Goal: Task Accomplishment & Management: Manage account settings

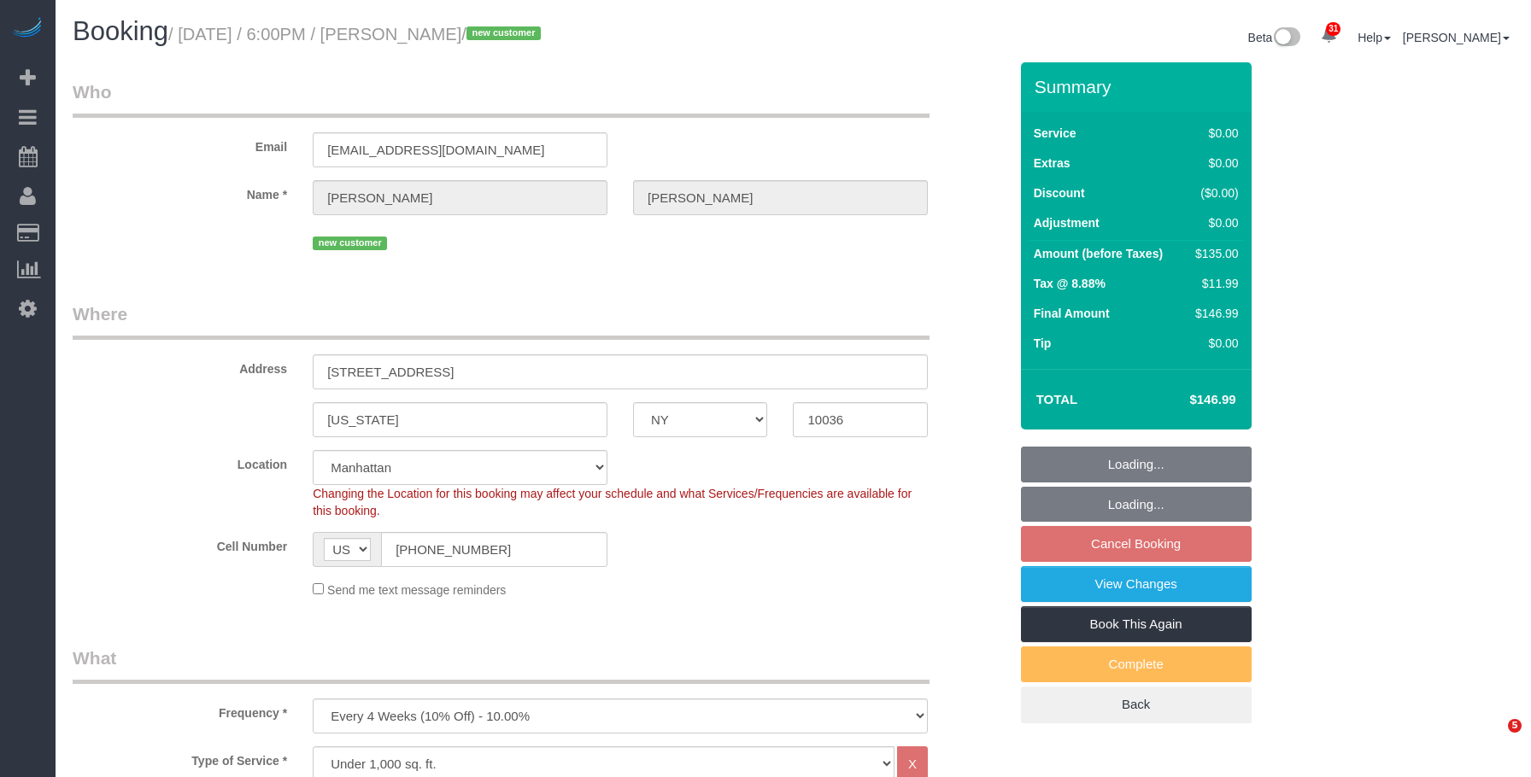
select select "NY"
select select "spot11"
select select "number:64"
select select "number:79"
select select "number:15"
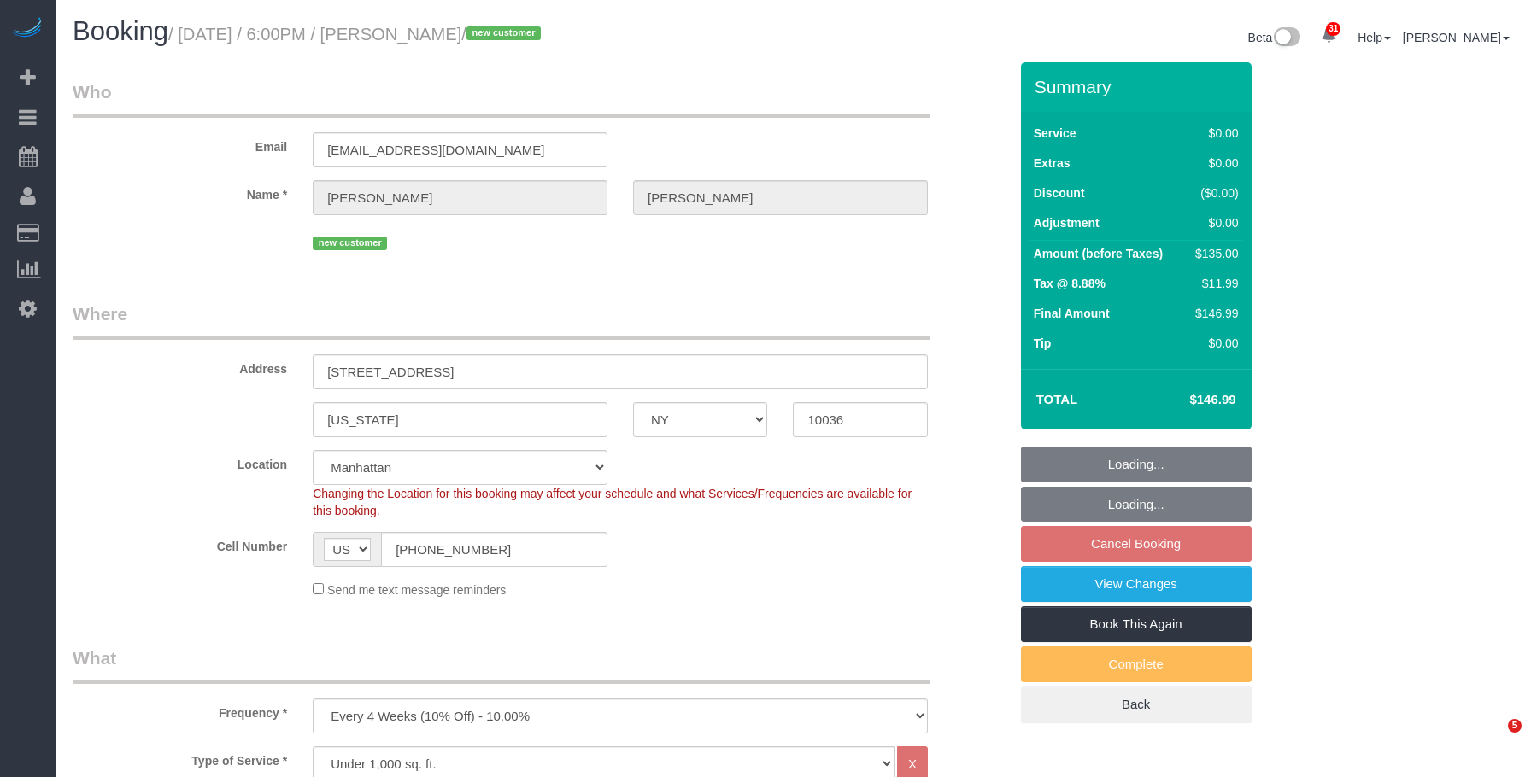
select select "number:6"
click at [500, 36] on small "/ October 03, 2025 / 6:00PM / Megha Gera / new customer" at bounding box center [357, 34] width 378 height 19
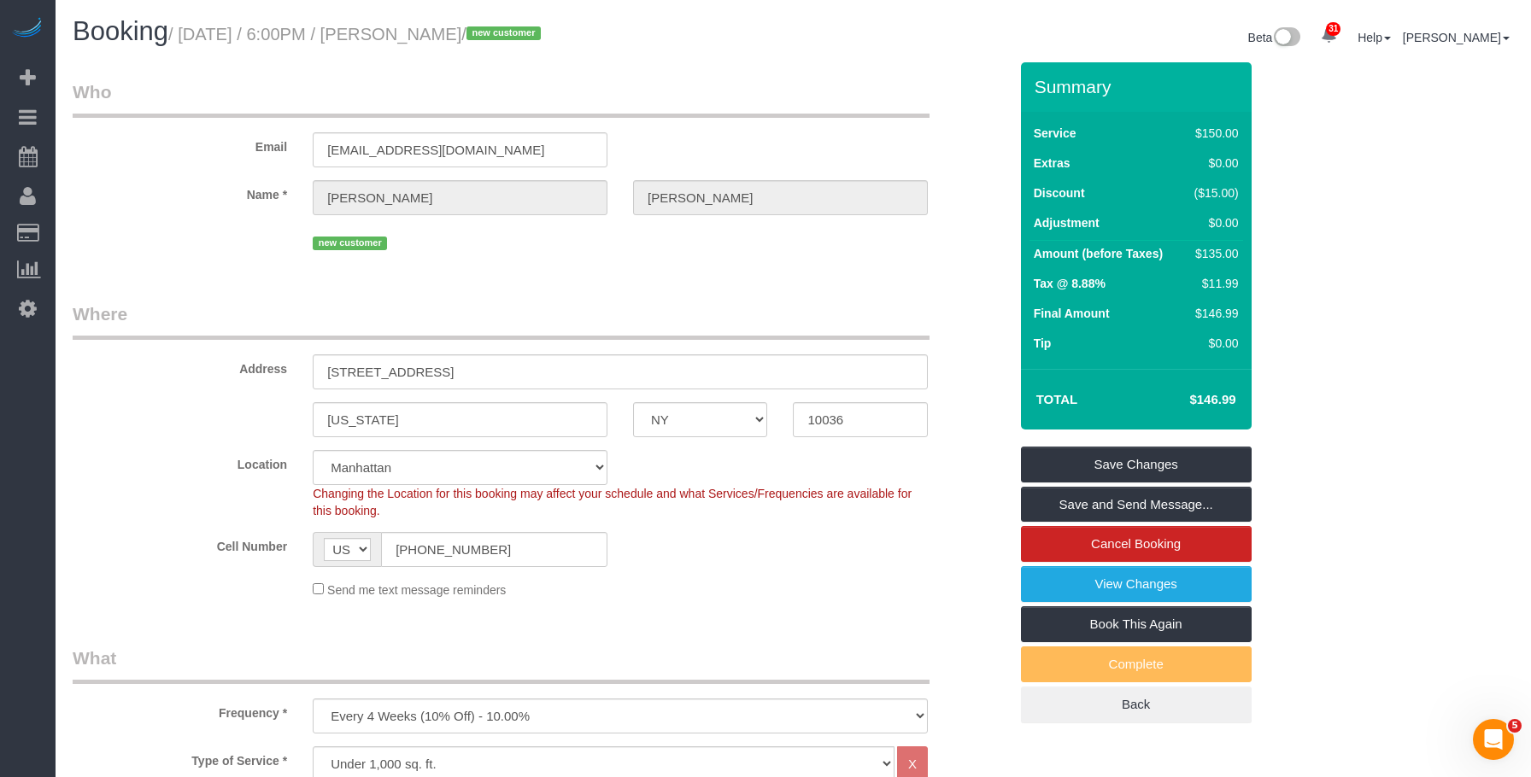
click at [1074, 574] on link "View Changes" at bounding box center [1136, 584] width 231 height 36
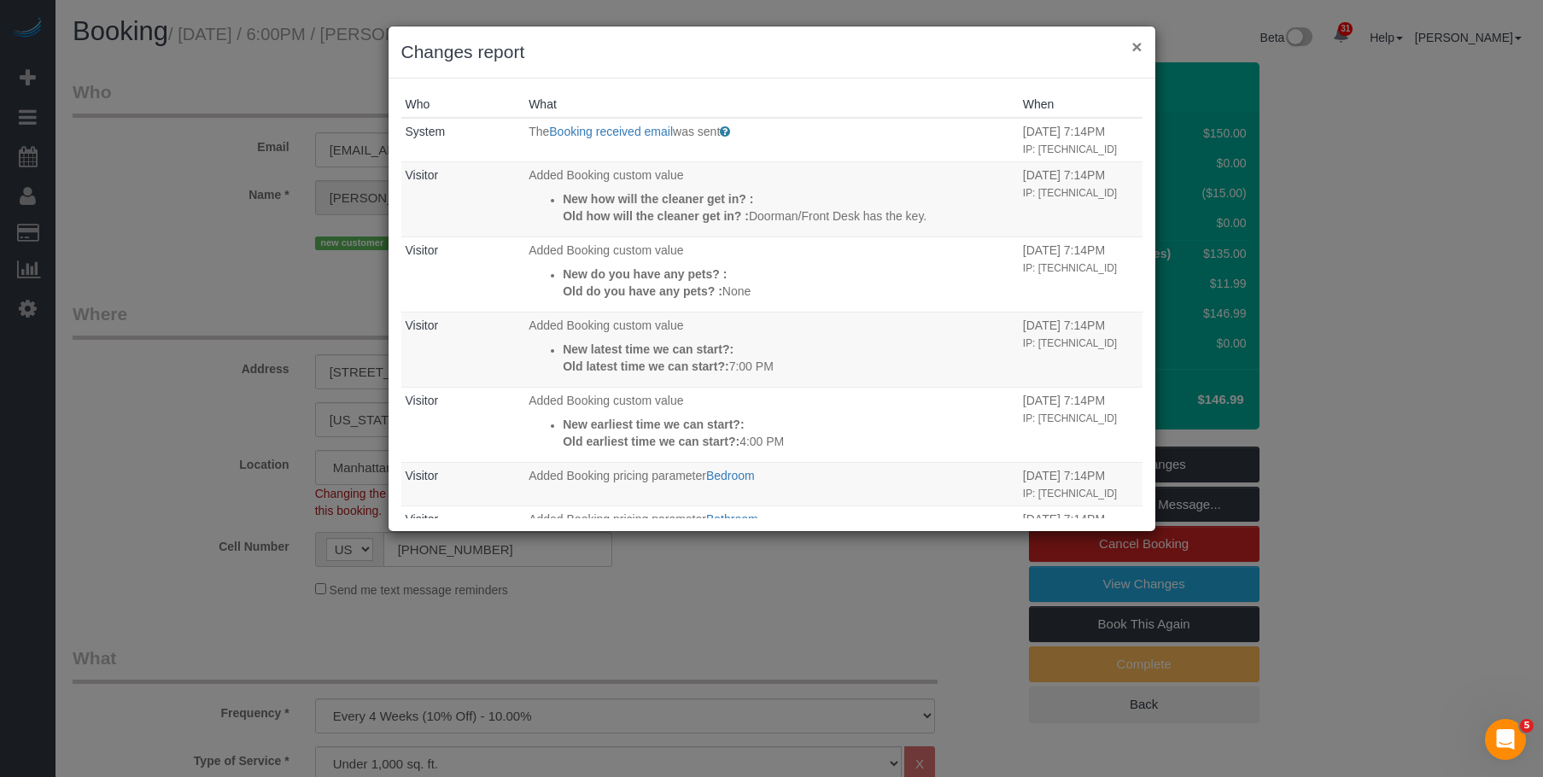
click at [1138, 42] on button "×" at bounding box center [1137, 47] width 10 height 18
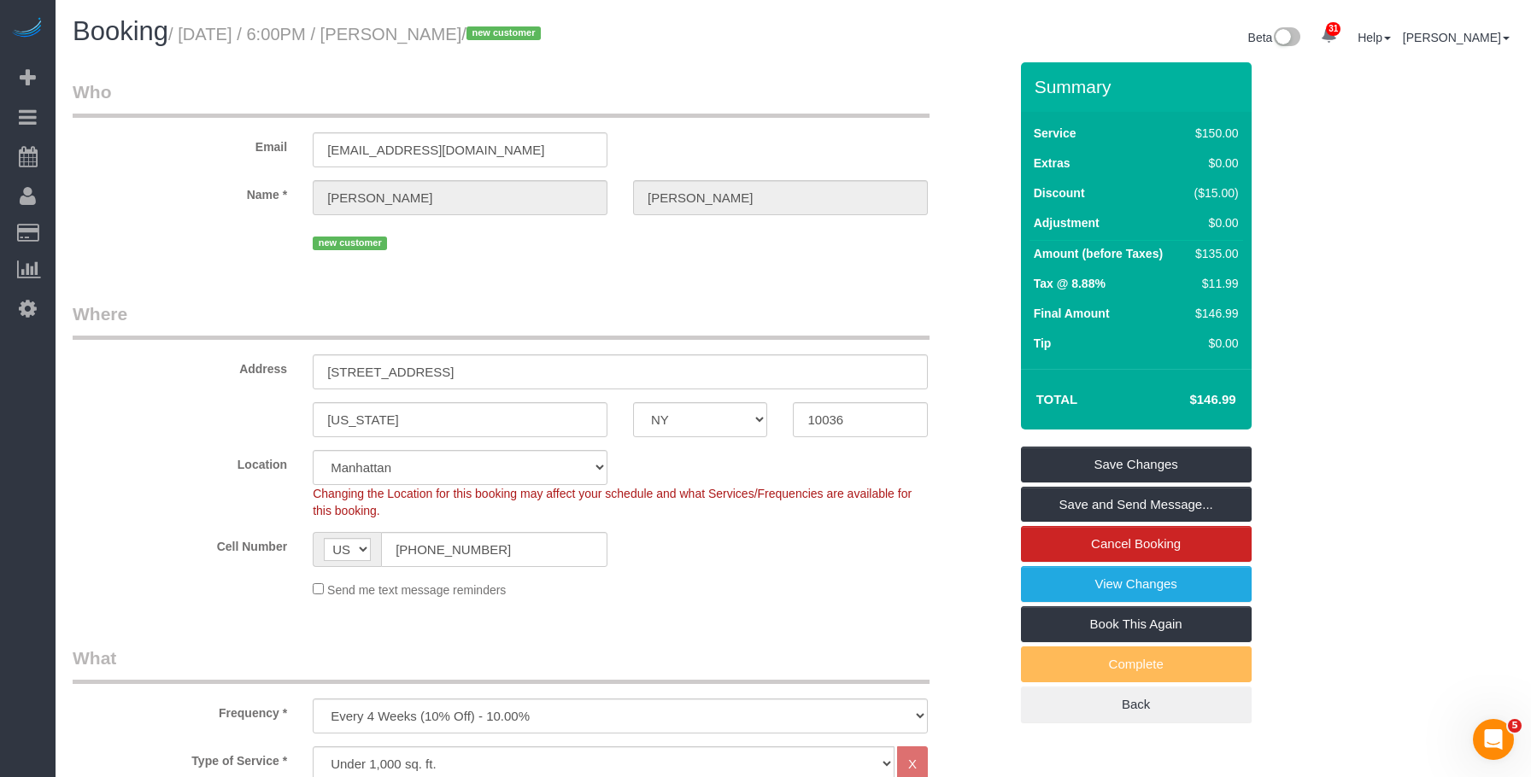
click at [522, 243] on div "new customer" at bounding box center [620, 241] width 615 height 26
drag, startPoint x: 740, startPoint y: 318, endPoint x: 487, endPoint y: 109, distance: 327.6
click at [738, 317] on legend "Where" at bounding box center [501, 320] width 857 height 38
drag, startPoint x: 411, startPoint y: 38, endPoint x: 401, endPoint y: 51, distance: 16.4
click at [504, 31] on small "/ October 03, 2025 / 6:00PM / Megha Gera / new customer" at bounding box center [357, 34] width 378 height 19
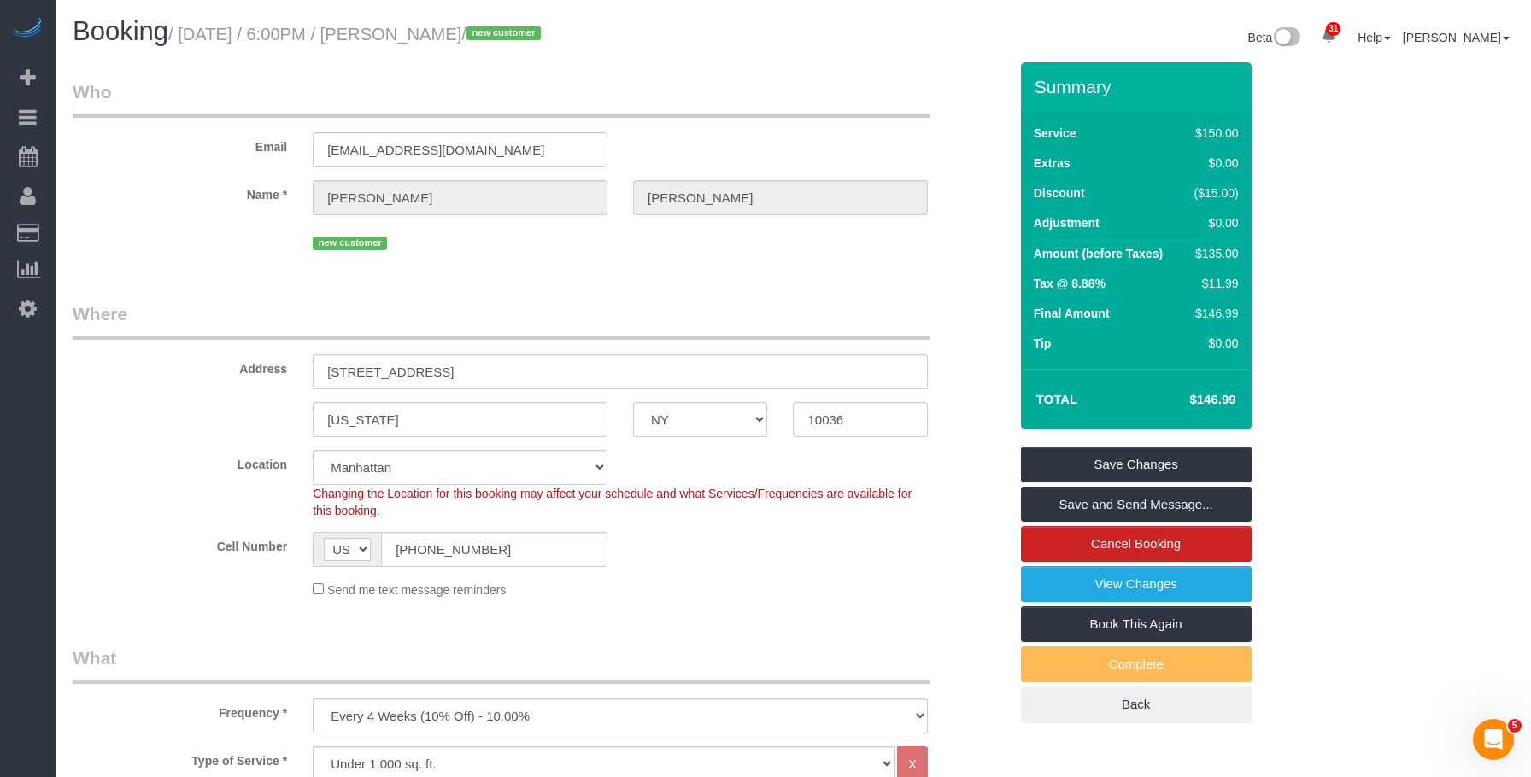
copy small "Megha Gera"
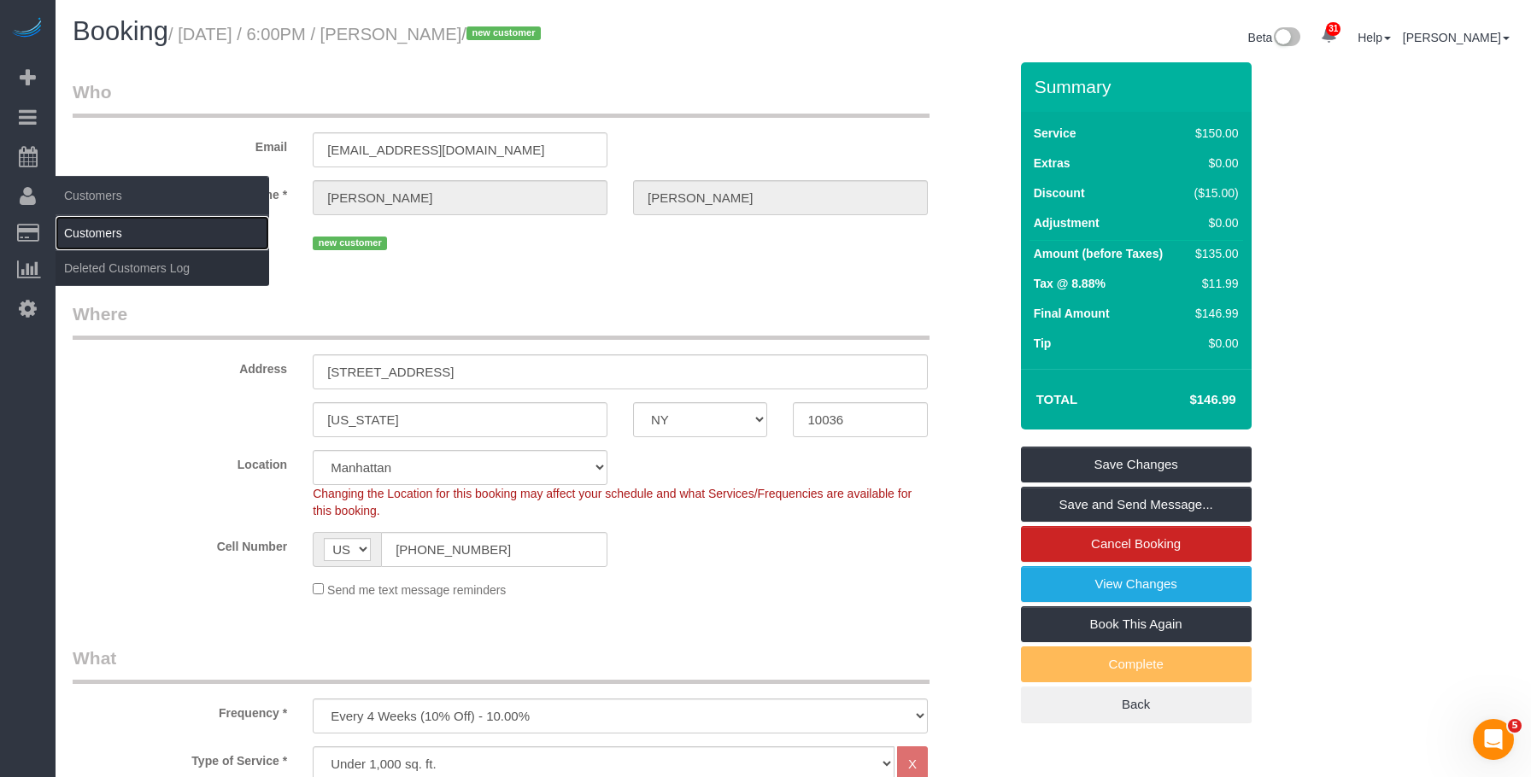
drag, startPoint x: 95, startPoint y: 227, endPoint x: 108, endPoint y: 170, distance: 58.8
click at [97, 226] on link "Customers" at bounding box center [163, 233] width 214 height 34
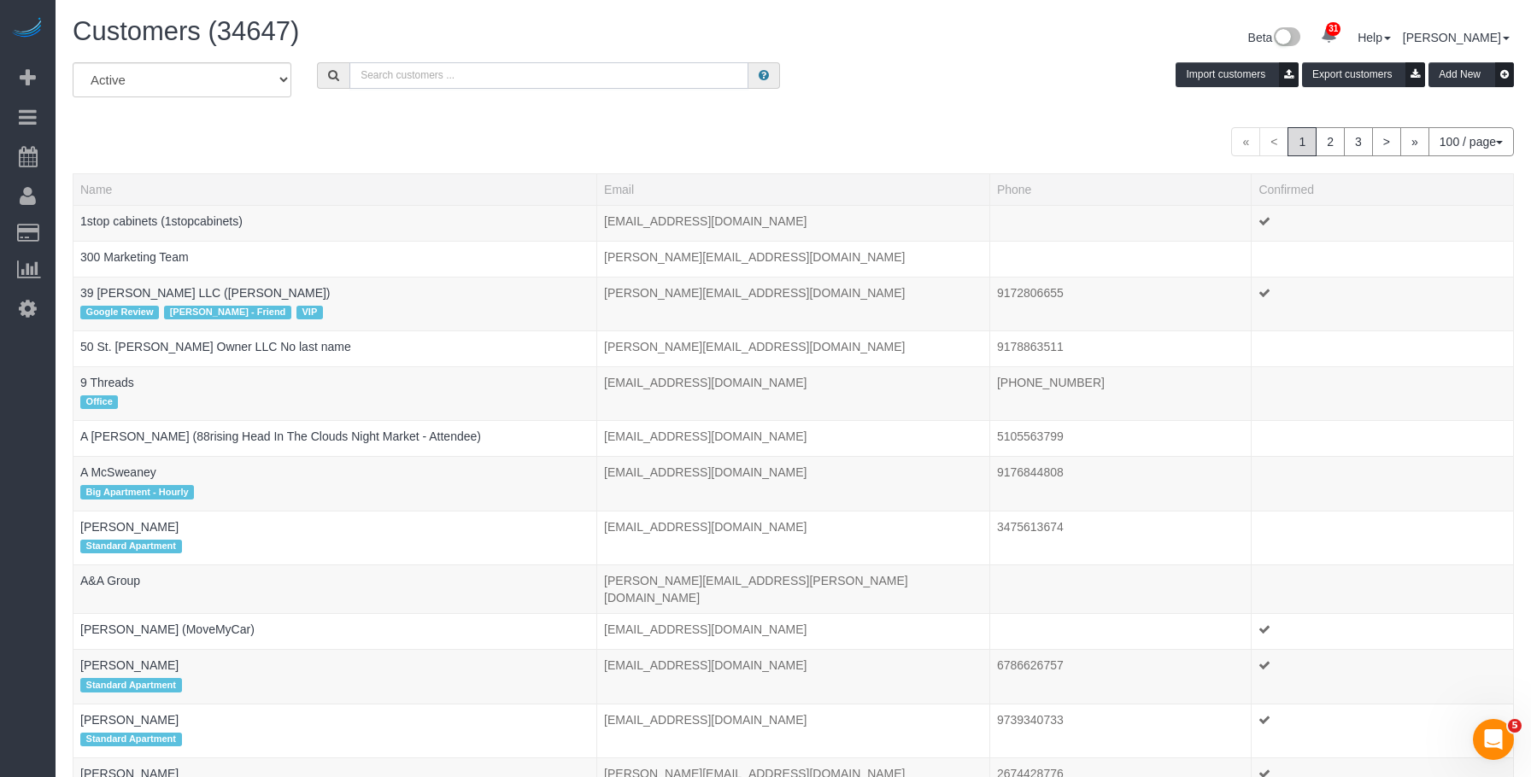
click at [429, 66] on input "text" at bounding box center [548, 75] width 399 height 26
paste input "Megha Gera"
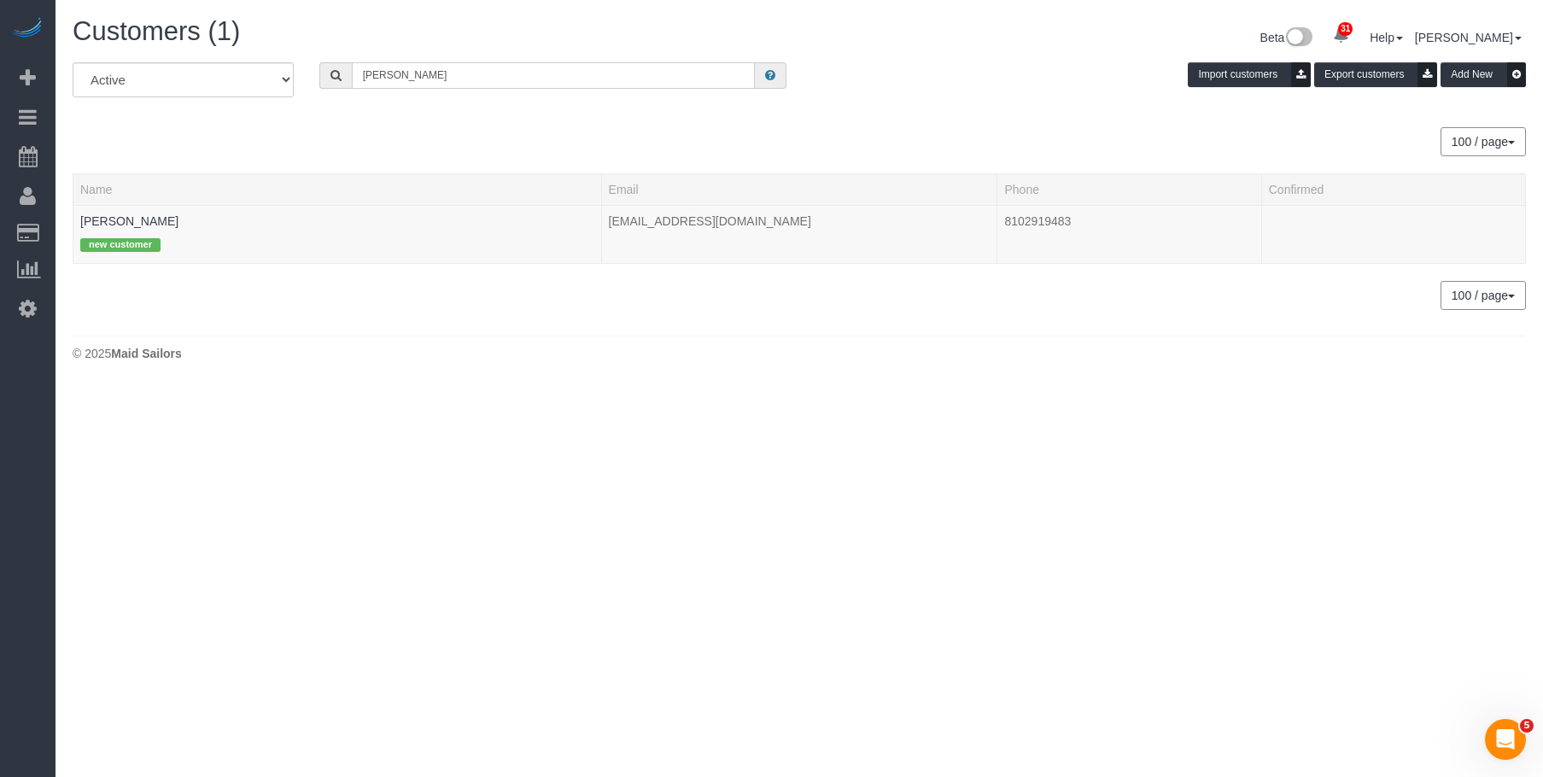
type input "Megha Gera"
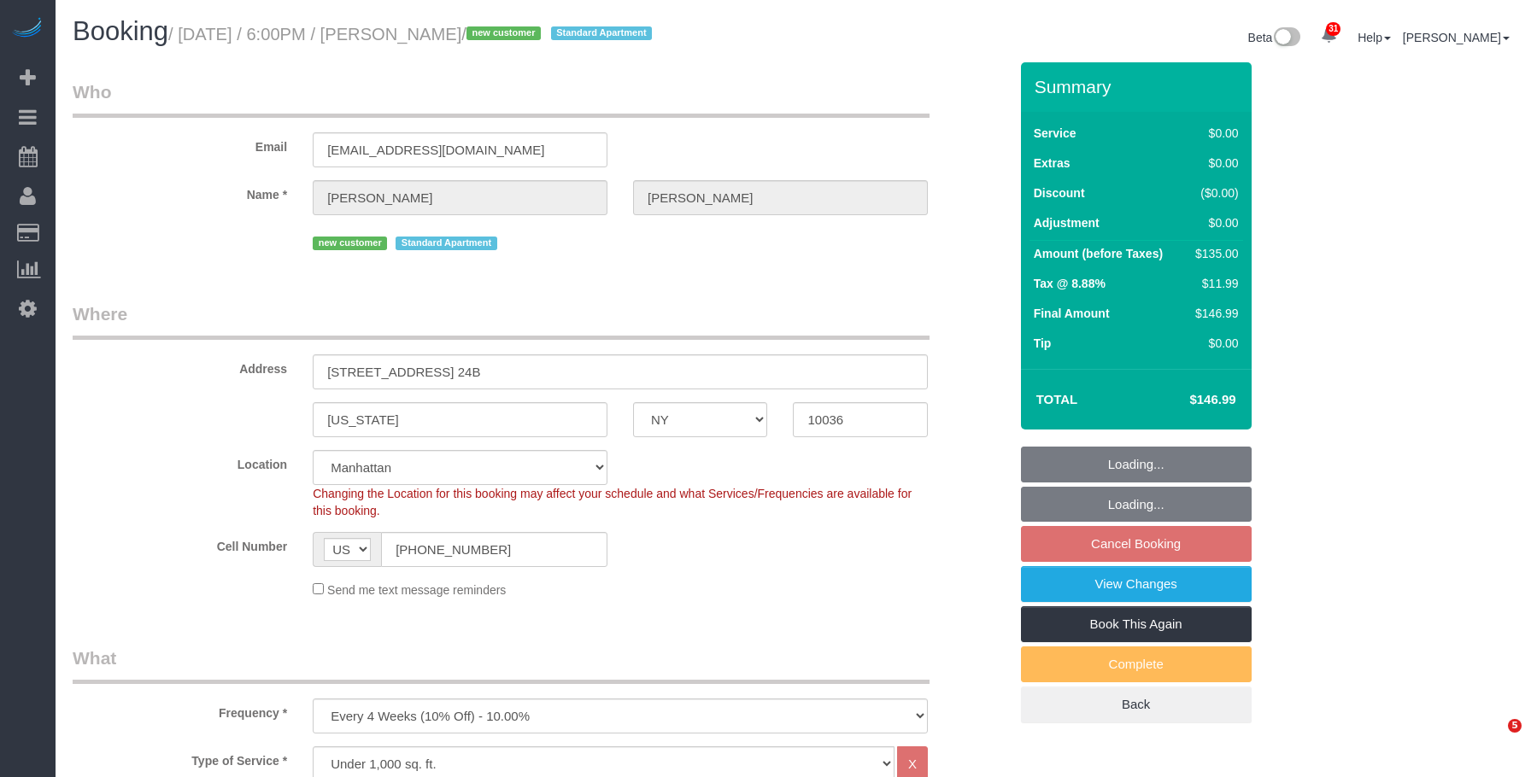
select select "NY"
select select "spot11"
select select "number:64"
select select "number:79"
select select "number:15"
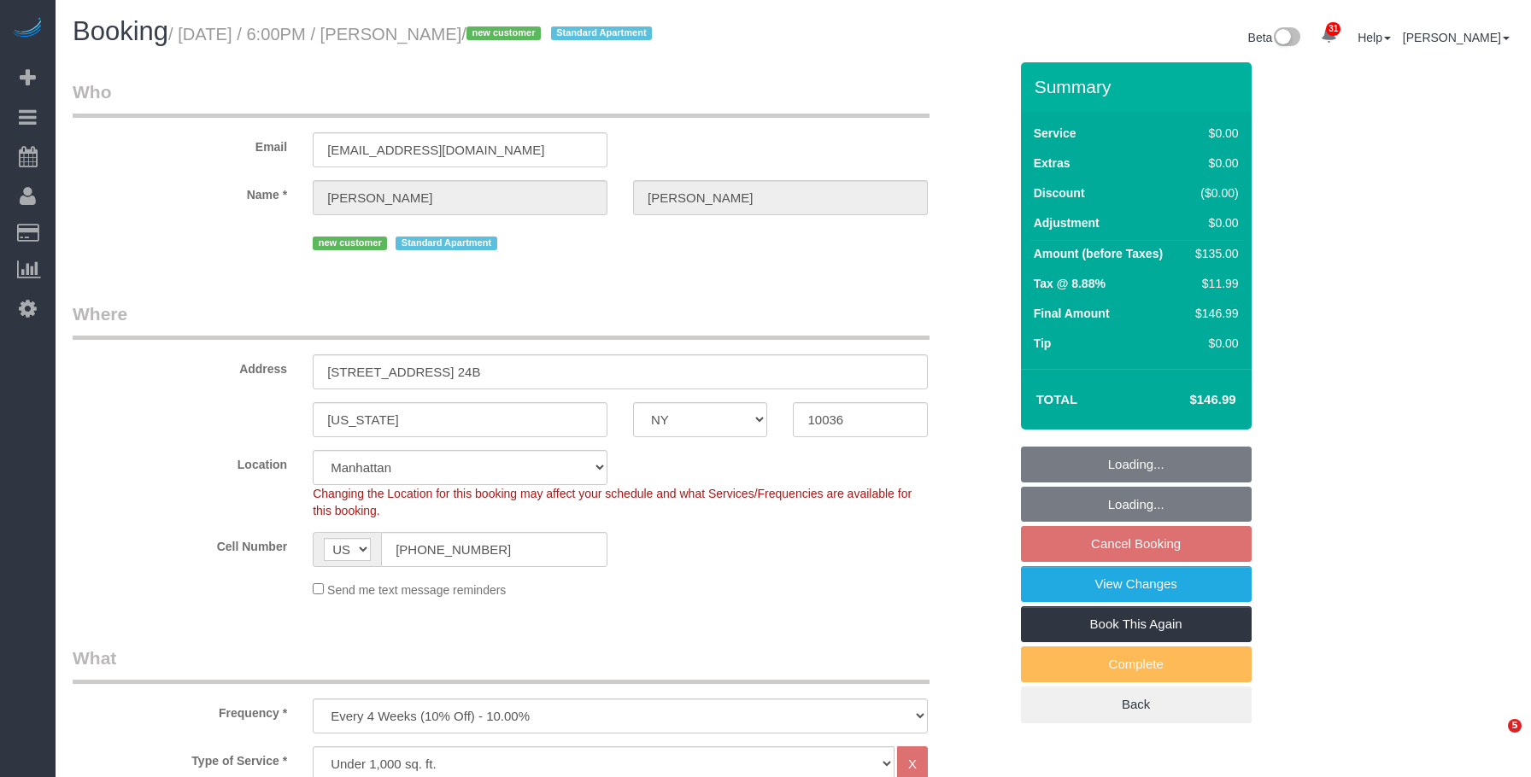
select select "number:6"
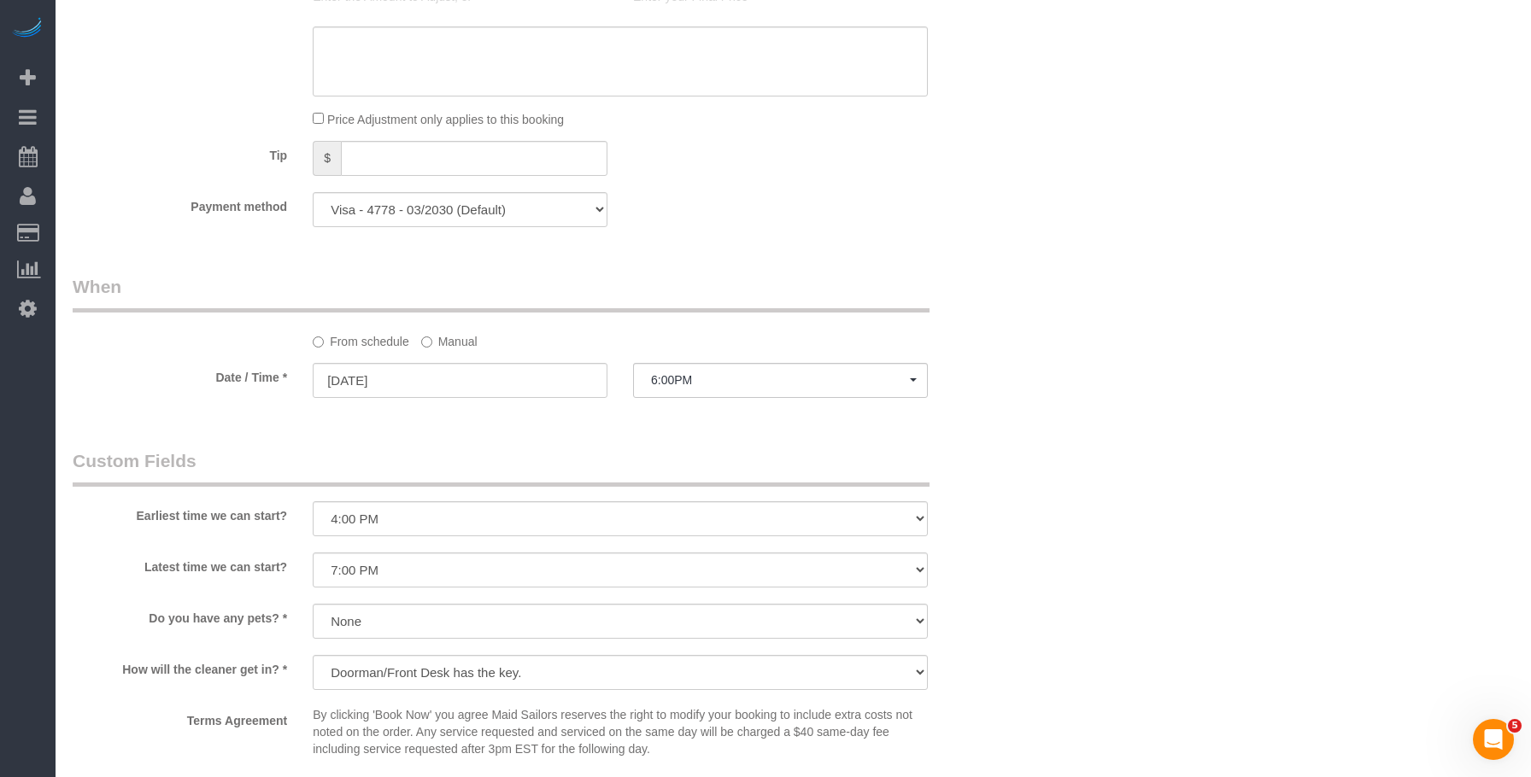
scroll to position [1623, 0]
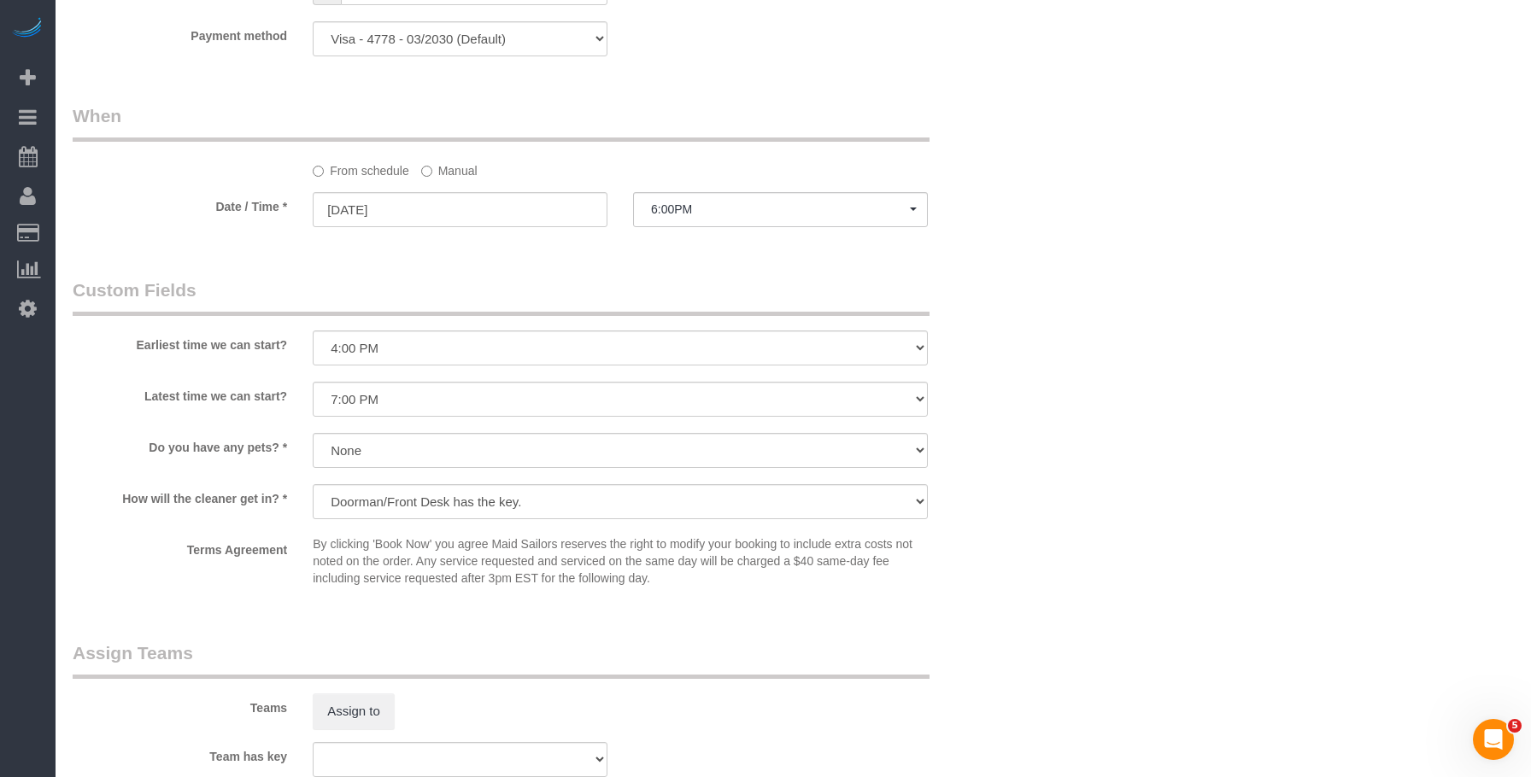
click at [471, 173] on label "Manual" at bounding box center [449, 167] width 56 height 23
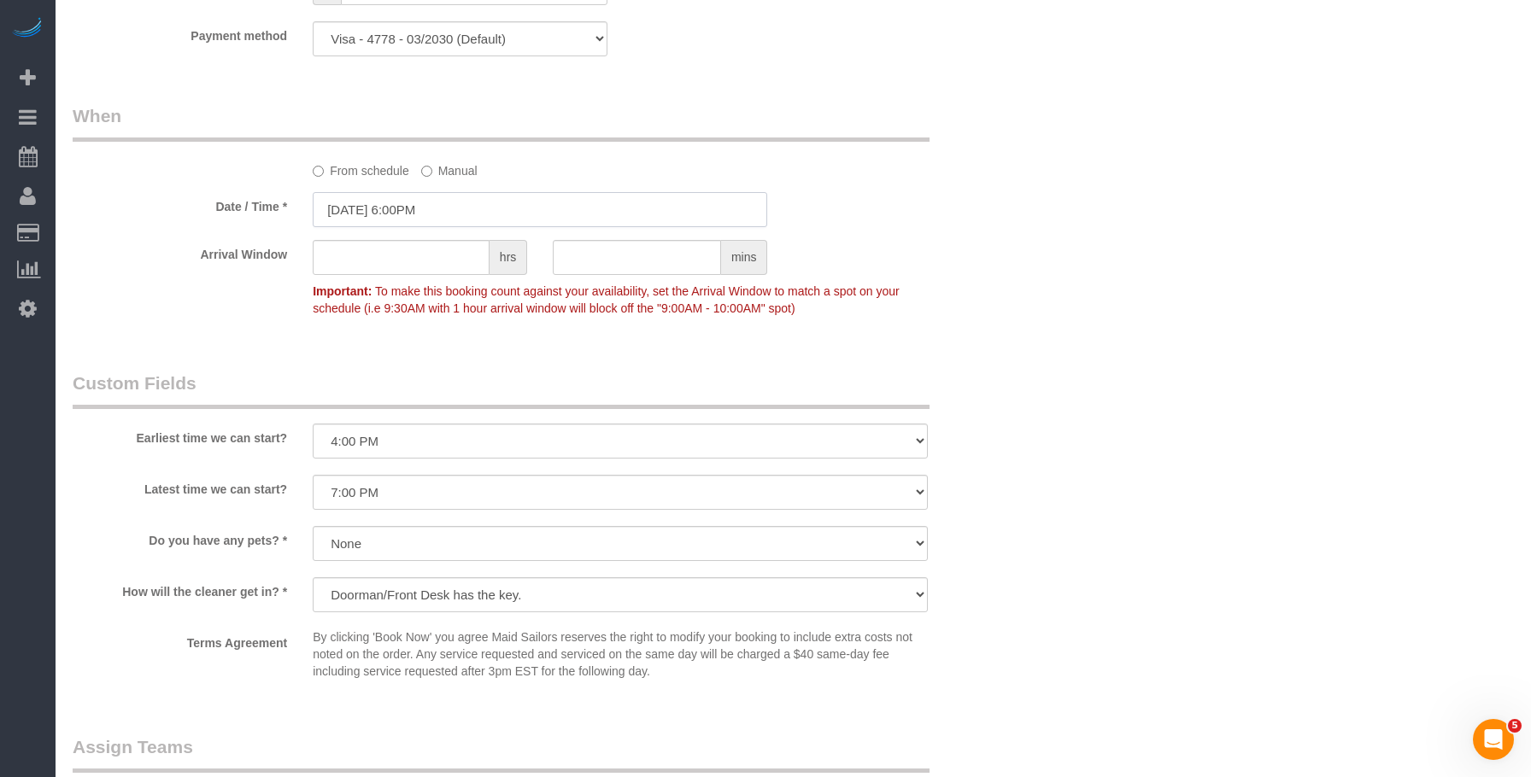
click at [516, 217] on input "10/03/2025 6:00PM" at bounding box center [540, 209] width 454 height 35
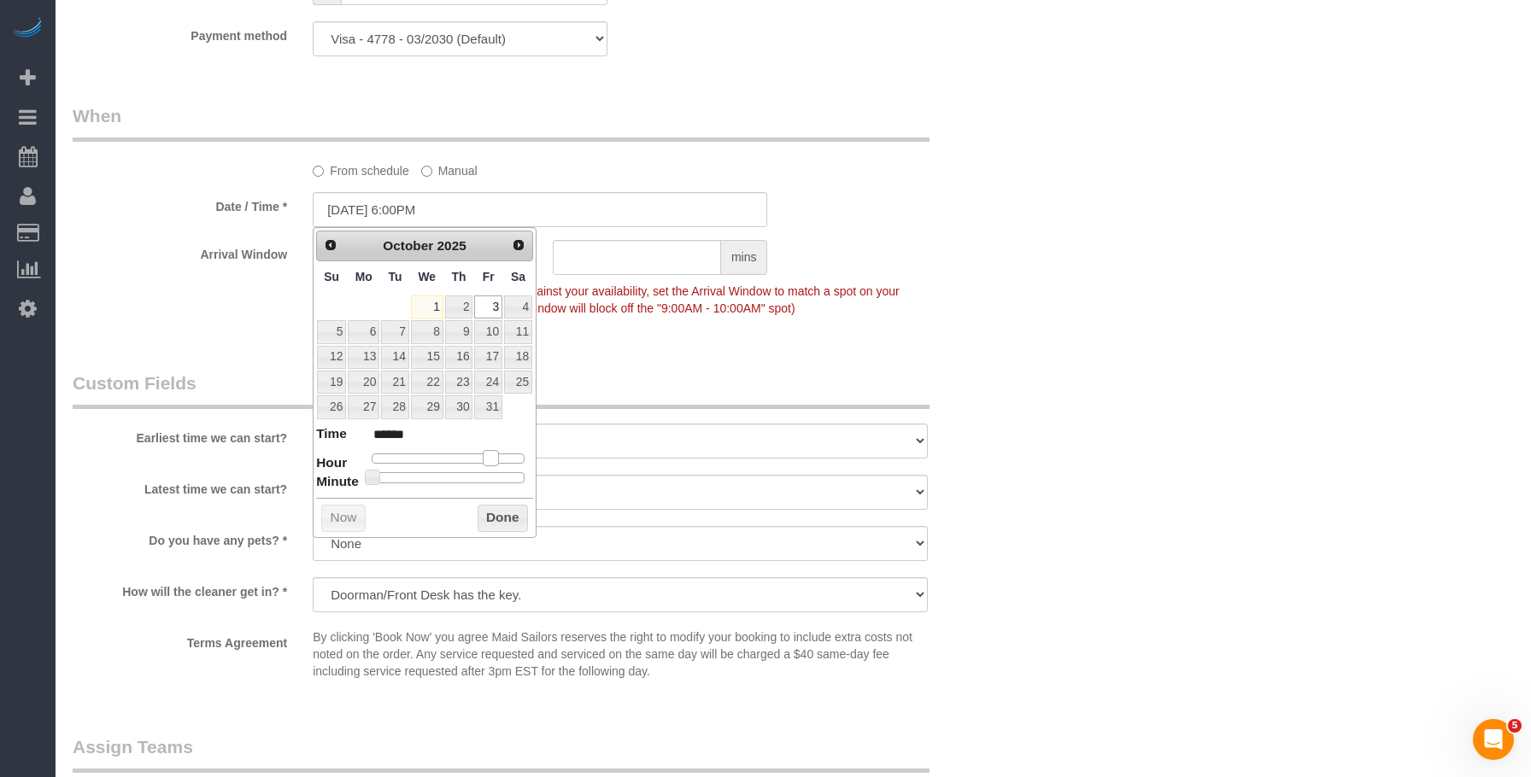
type input "10/03/2025 5:00PM"
type input "******"
type input "10/03/2025 4:00PM"
type input "******"
drag, startPoint x: 489, startPoint y: 459, endPoint x: 479, endPoint y: 461, distance: 9.5
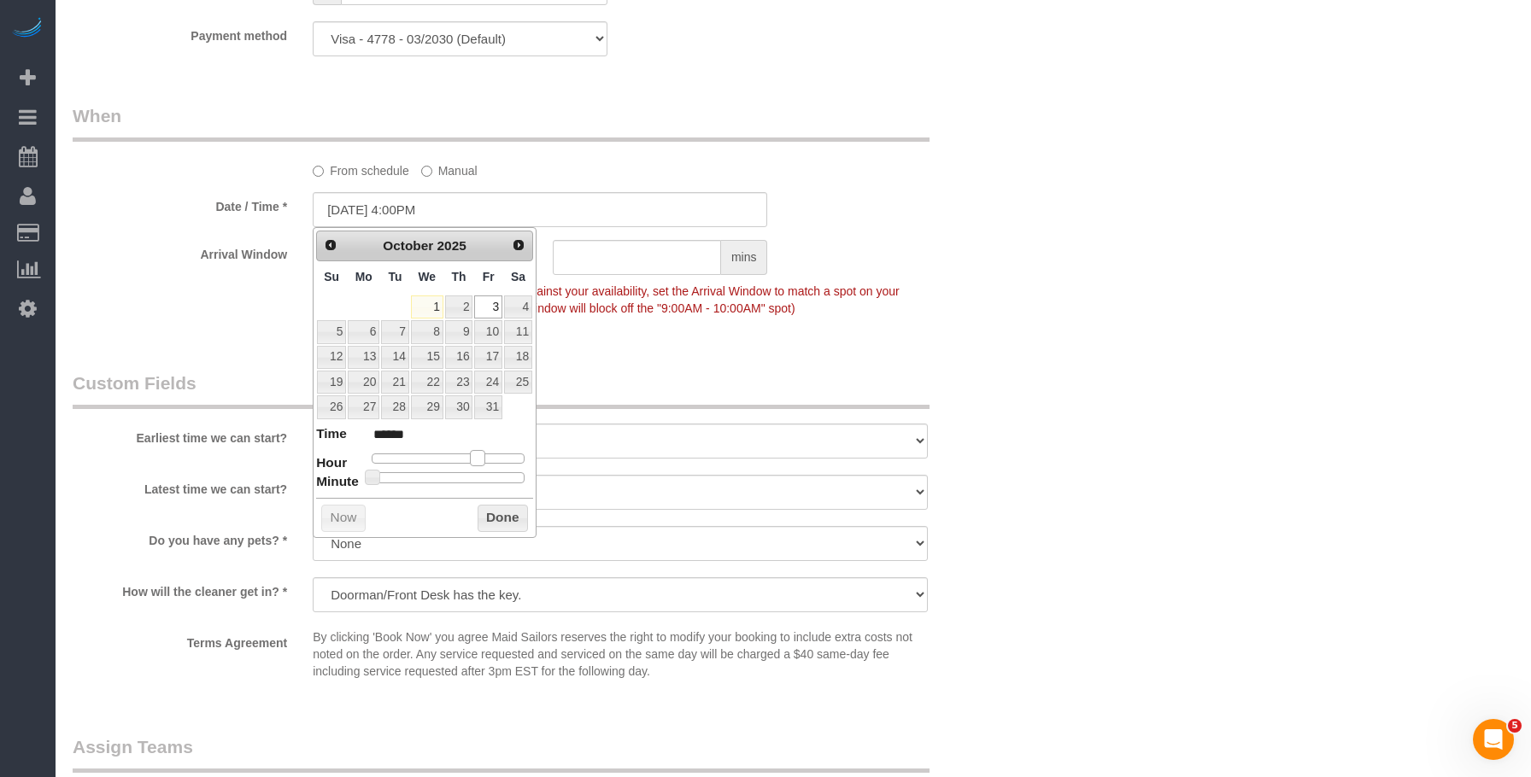
click at [479, 461] on span at bounding box center [477, 457] width 15 height 15
type input "10/03/2025 4:05PM"
type input "******"
type input "10/03/2025 4:10PM"
type input "******"
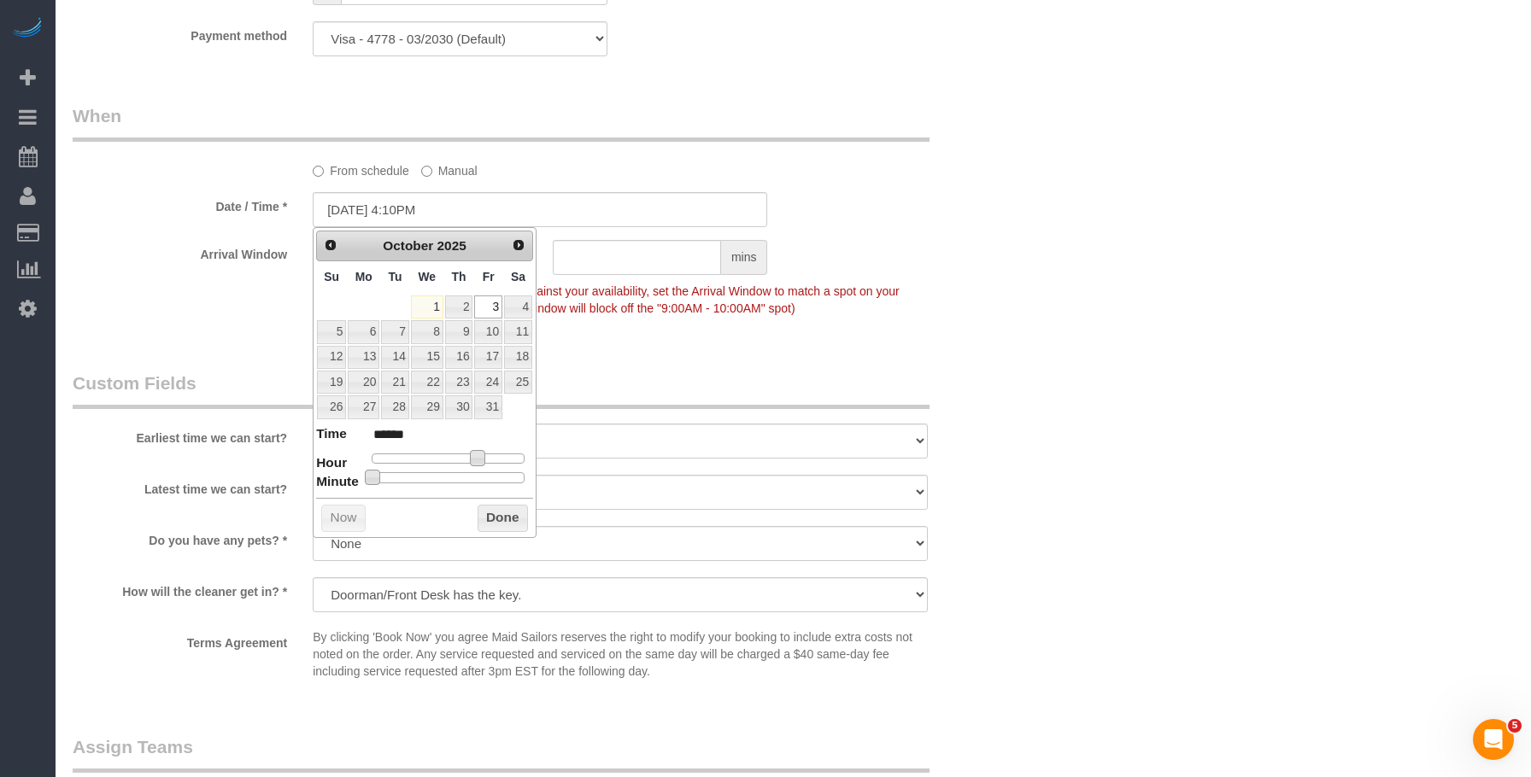
type input "10/03/2025 4:15PM"
type input "******"
type input "10/03/2025 4:20PM"
type input "******"
type input "10/03/2025 4:35PM"
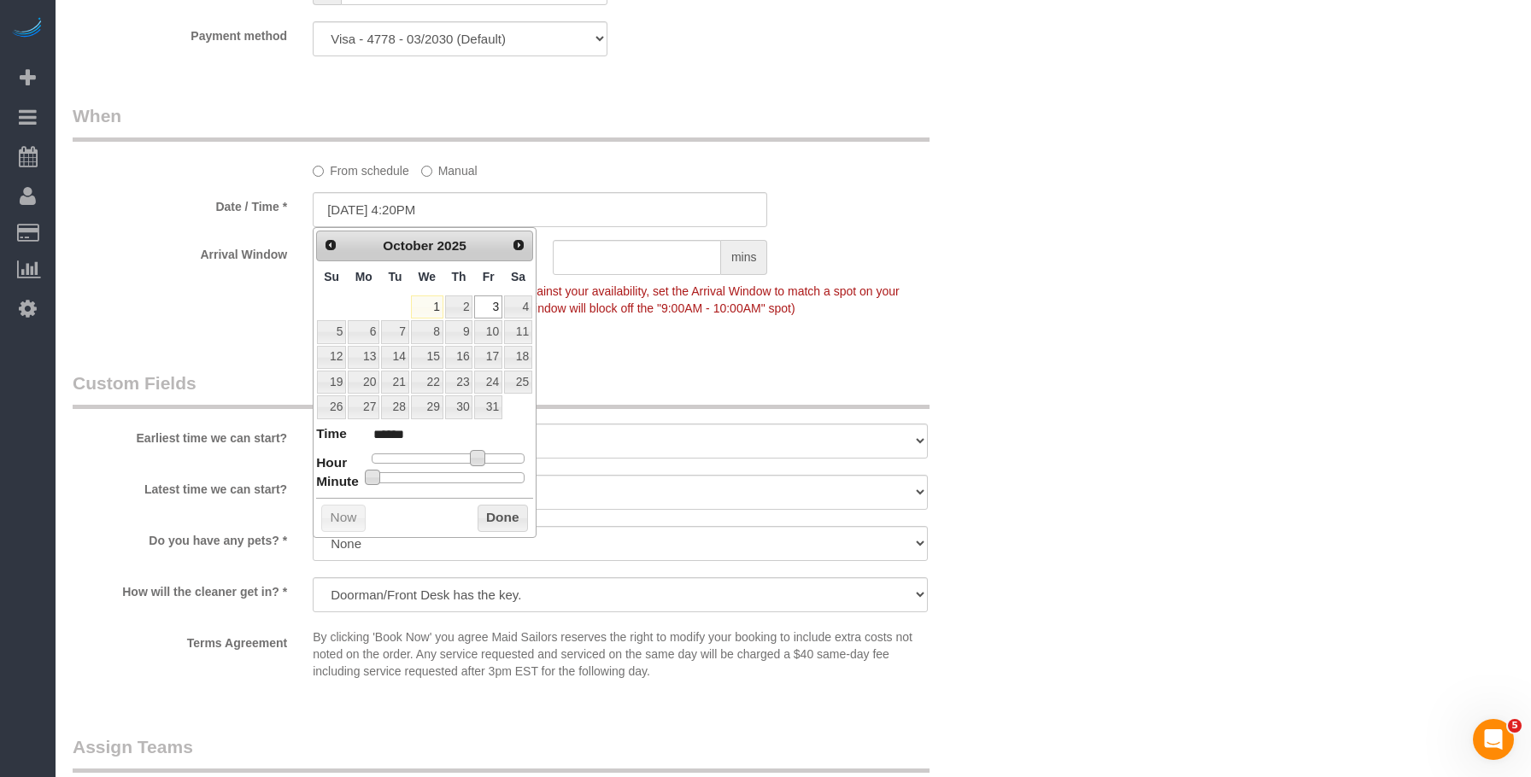
type input "******"
type input "10/03/2025 4:30PM"
type input "******"
drag, startPoint x: 372, startPoint y: 478, endPoint x: 463, endPoint y: 483, distance: 90.6
click at [463, 483] on div at bounding box center [448, 477] width 153 height 10
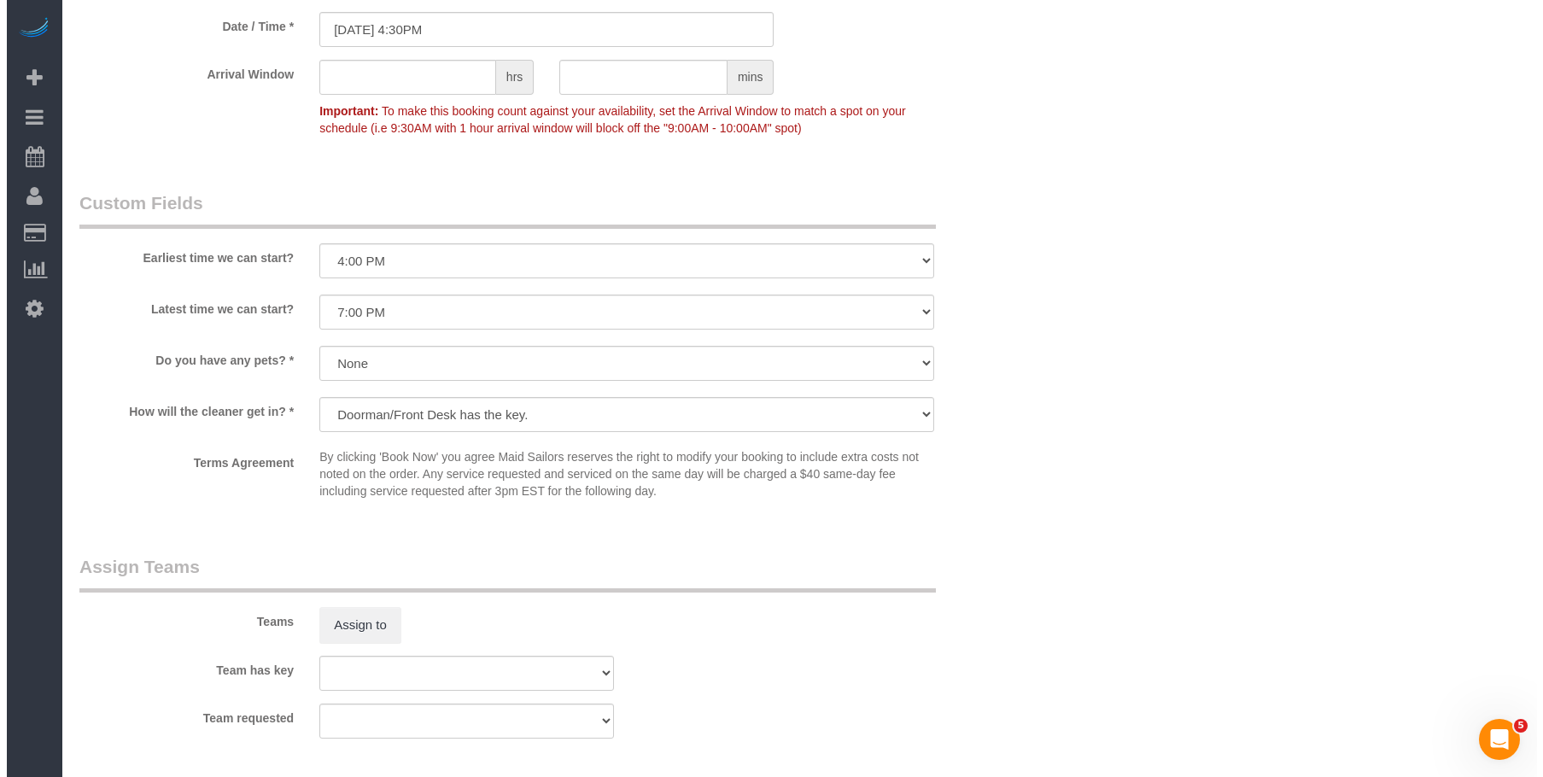
scroll to position [1879, 0]
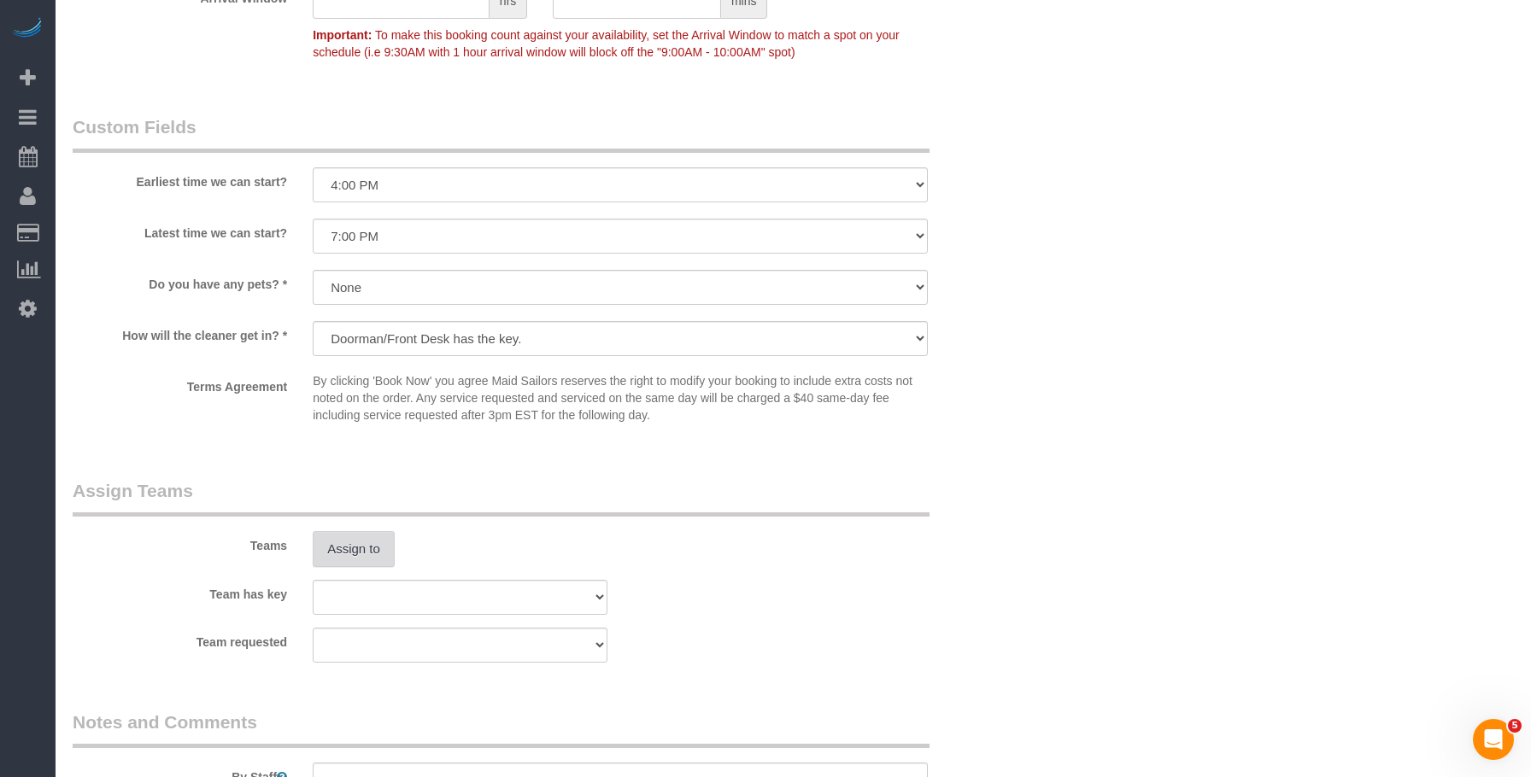
click at [360, 546] on button "Assign to" at bounding box center [354, 549] width 82 height 36
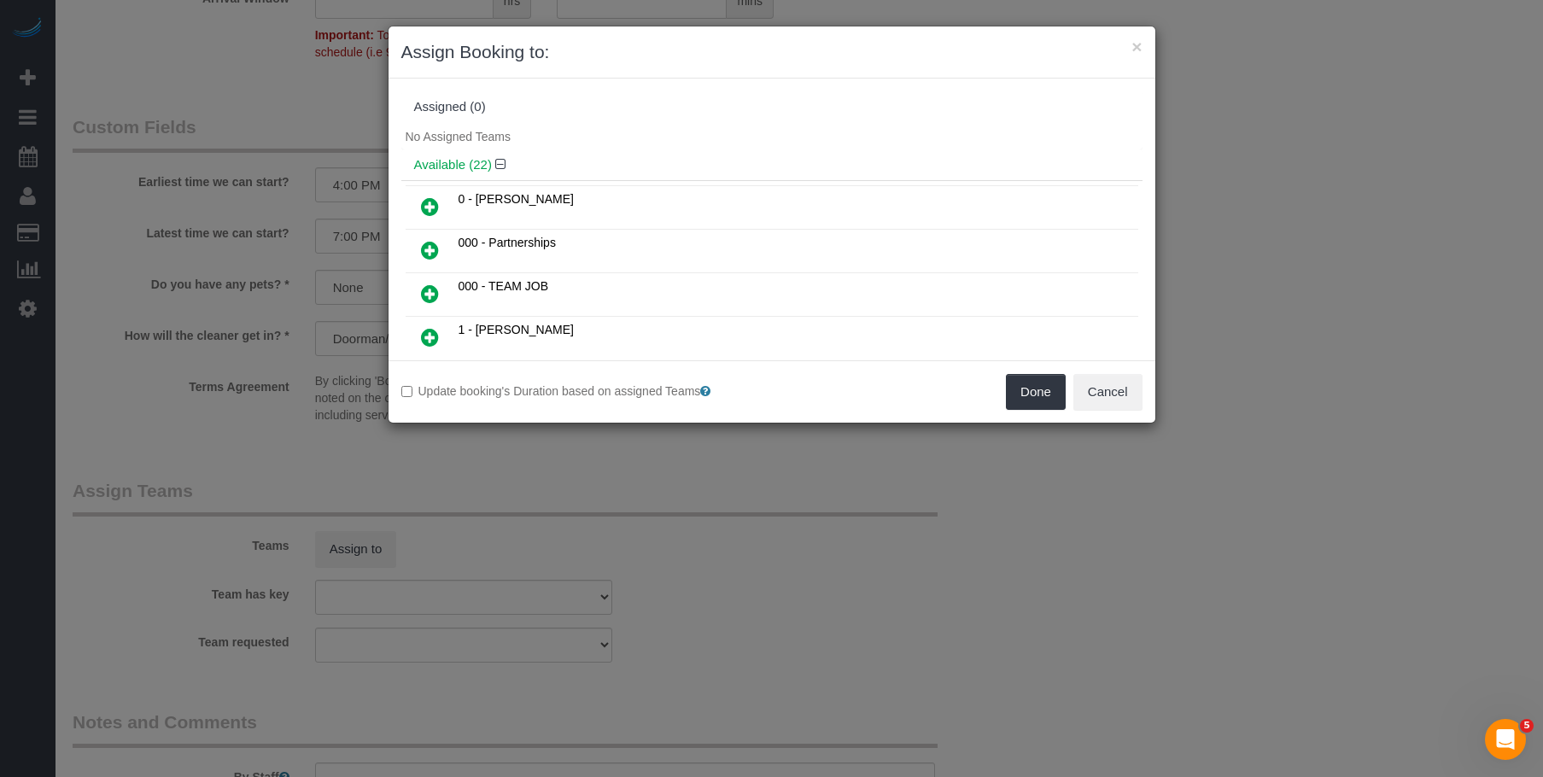
scroll to position [256, 0]
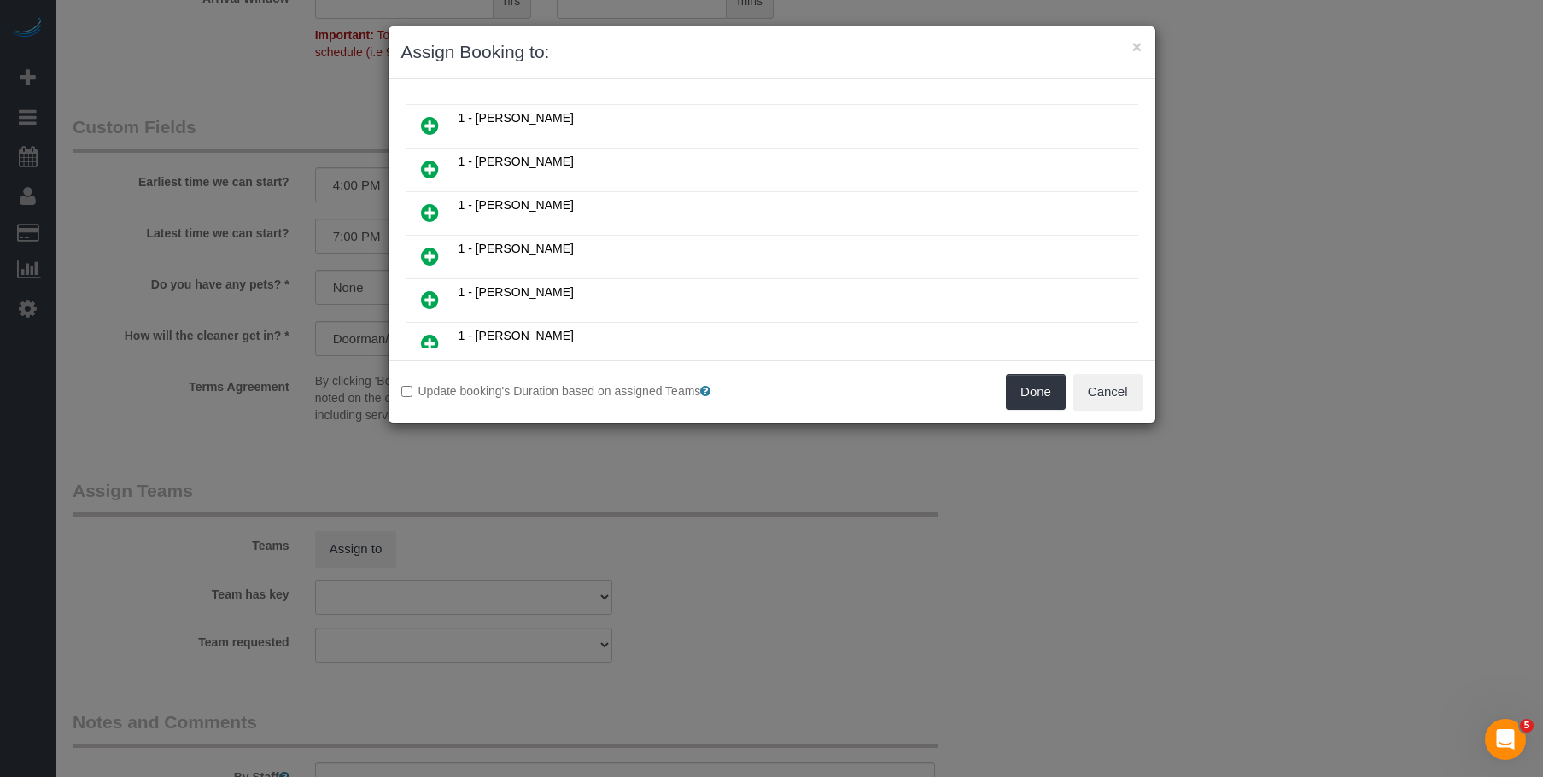
click at [430, 210] on icon at bounding box center [430, 212] width 18 height 20
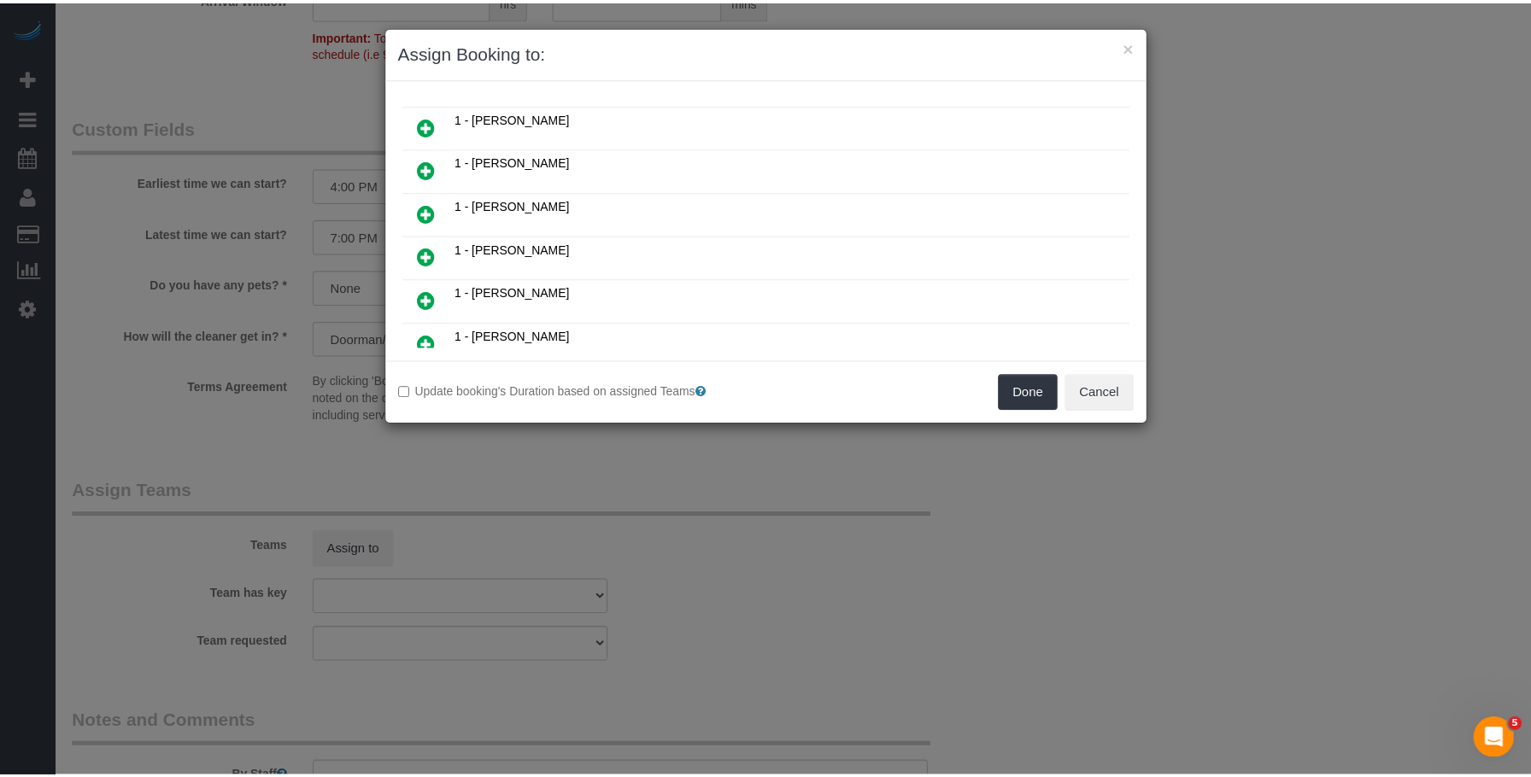
scroll to position [298, 0]
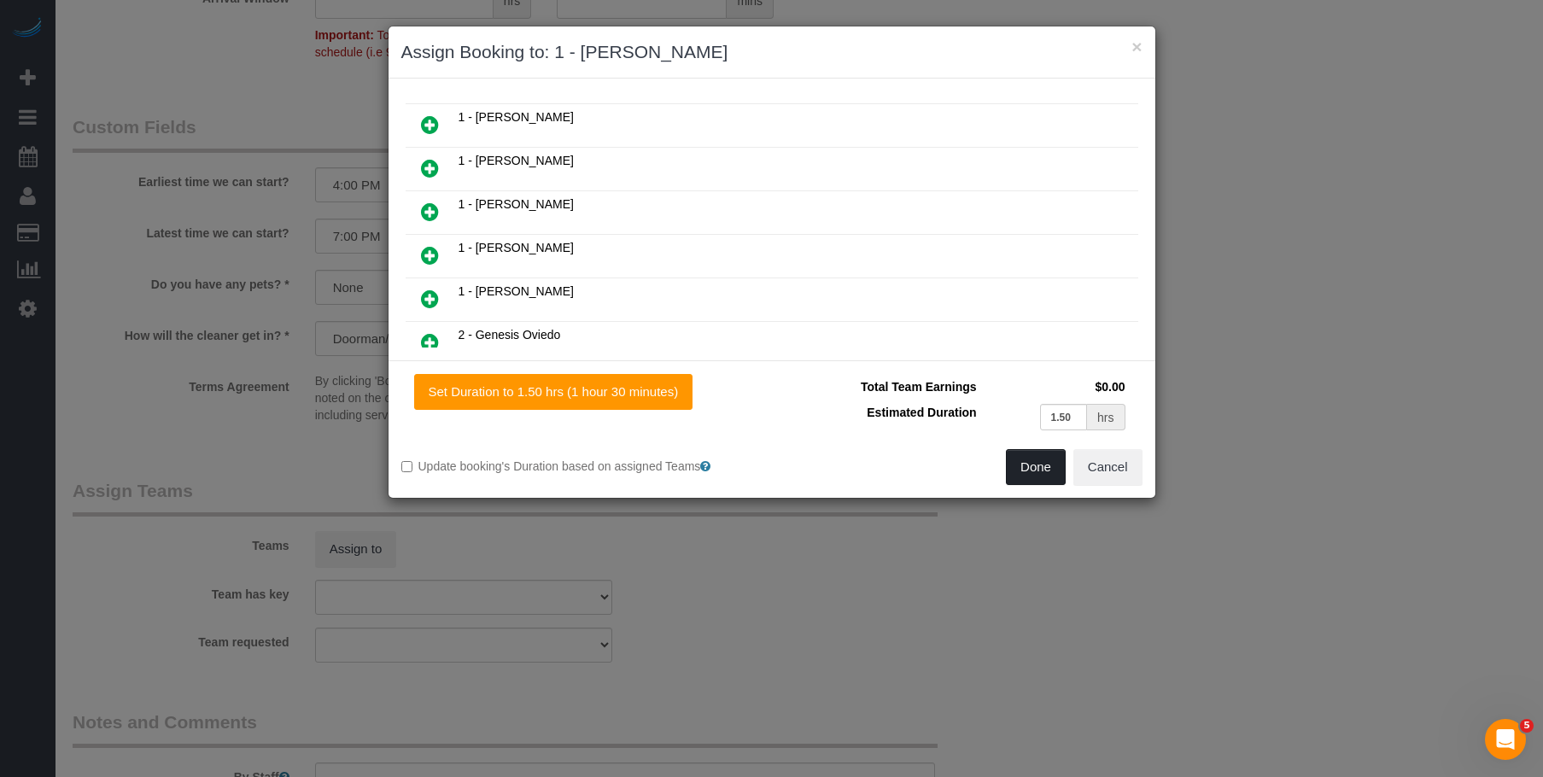
click at [1048, 472] on button "Done" at bounding box center [1036, 467] width 60 height 36
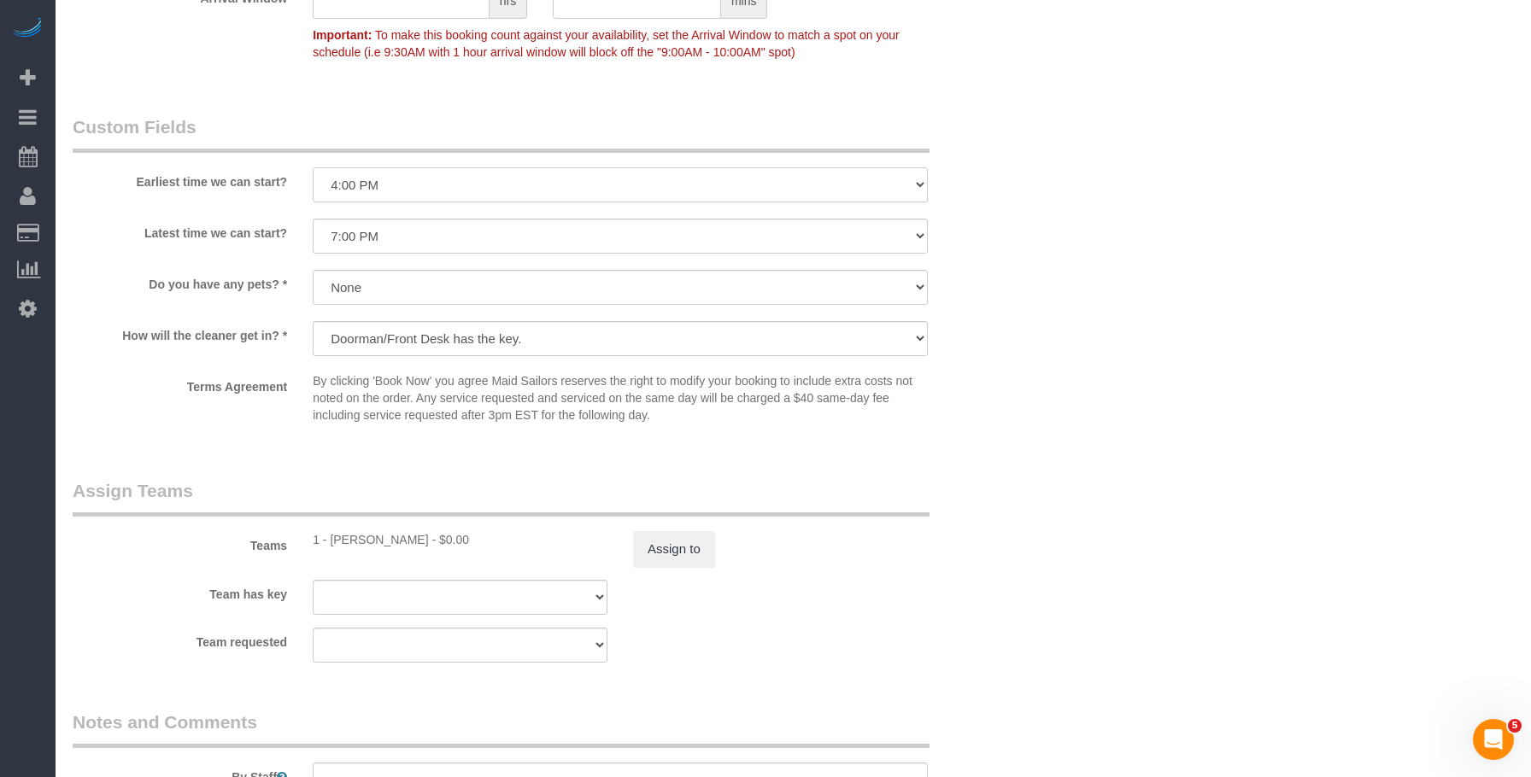
click at [399, 175] on select "I am not flexible, keep my selected time 8:00 AM 9:00 AM 10:00 AM 11:00 AM 12:0…" at bounding box center [620, 184] width 615 height 35
click at [313, 167] on select "I am not flexible, keep my selected time 8:00 AM 9:00 AM 10:00 AM 11:00 AM 12:0…" at bounding box center [620, 184] width 615 height 35
drag, startPoint x: 419, startPoint y: 184, endPoint x: 414, endPoint y: 200, distance: 16.0
click at [419, 184] on select "I am not flexible, keep my selected time 8:00 AM 9:00 AM 10:00 AM 11:00 AM 12:0…" at bounding box center [620, 184] width 615 height 35
select select "number:64"
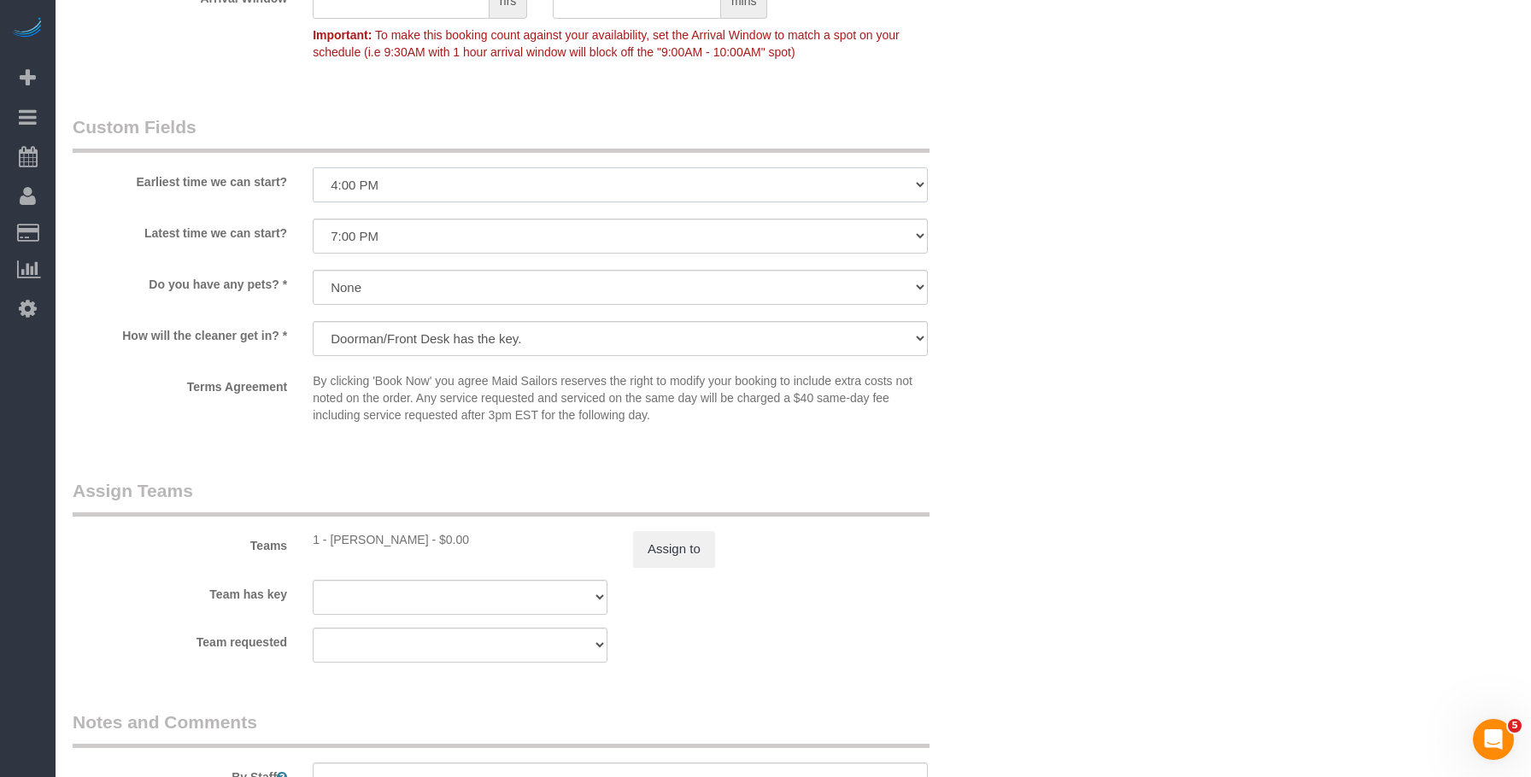
click at [313, 167] on select "I am not flexible, keep my selected time 8:00 AM 9:00 AM 10:00 AM 11:00 AM 12:0…" at bounding box center [620, 184] width 615 height 35
drag, startPoint x: 1184, startPoint y: 126, endPoint x: 1182, endPoint y: 247, distance: 121.3
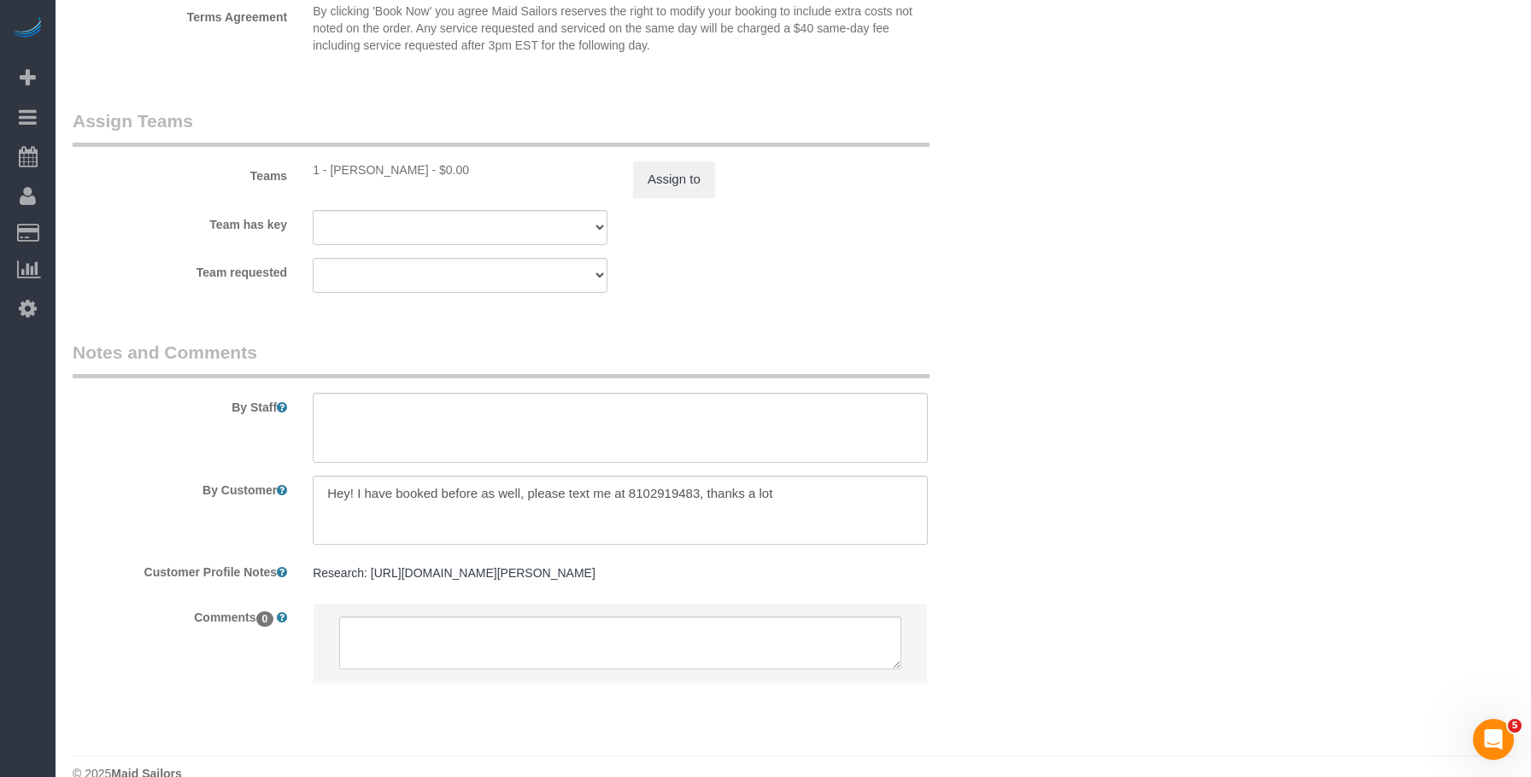
scroll to position [2279, 0]
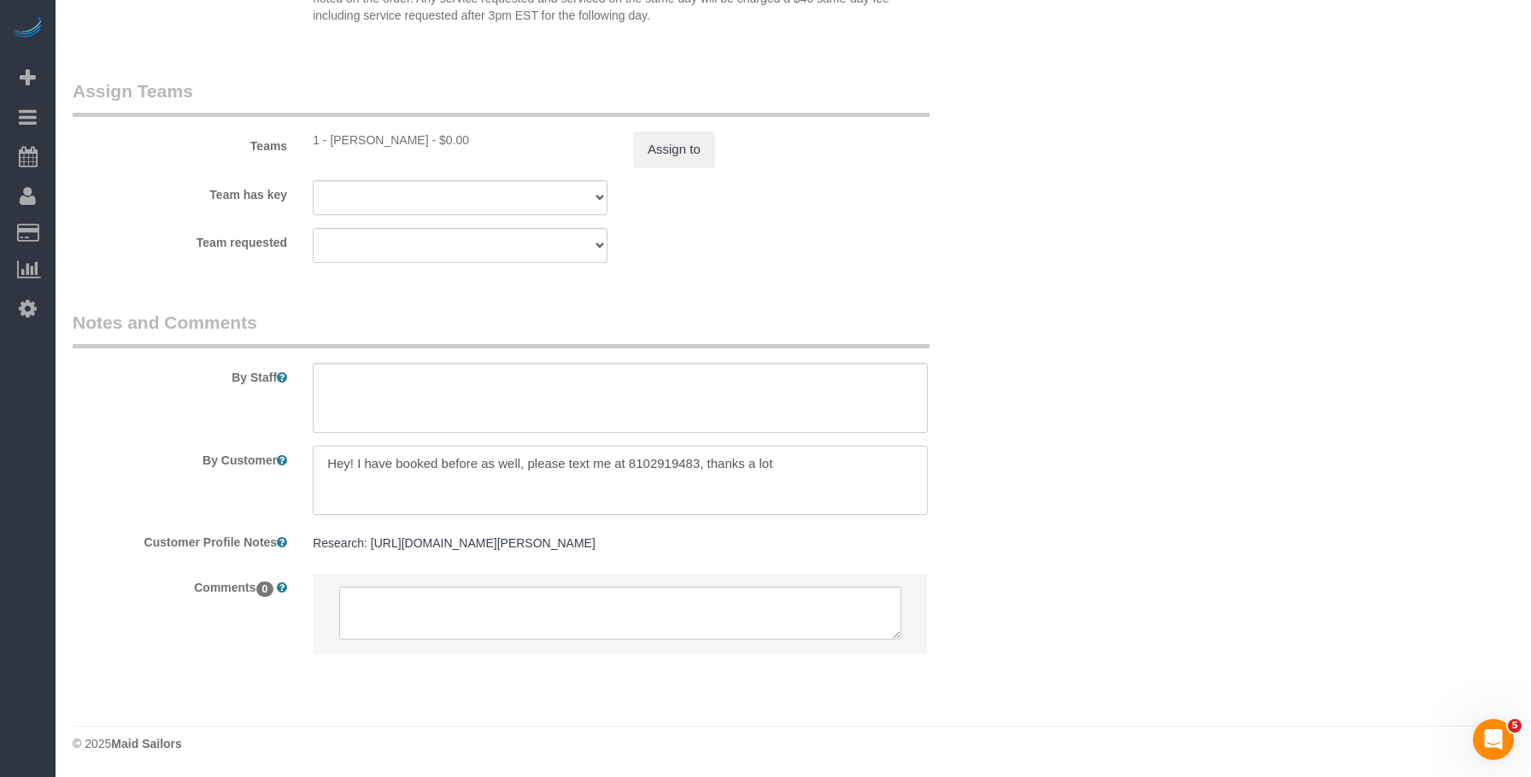
click at [662, 463] on textarea at bounding box center [620, 481] width 615 height 70
drag, startPoint x: 258, startPoint y: 401, endPoint x: 8, endPoint y: 327, distance: 260.8
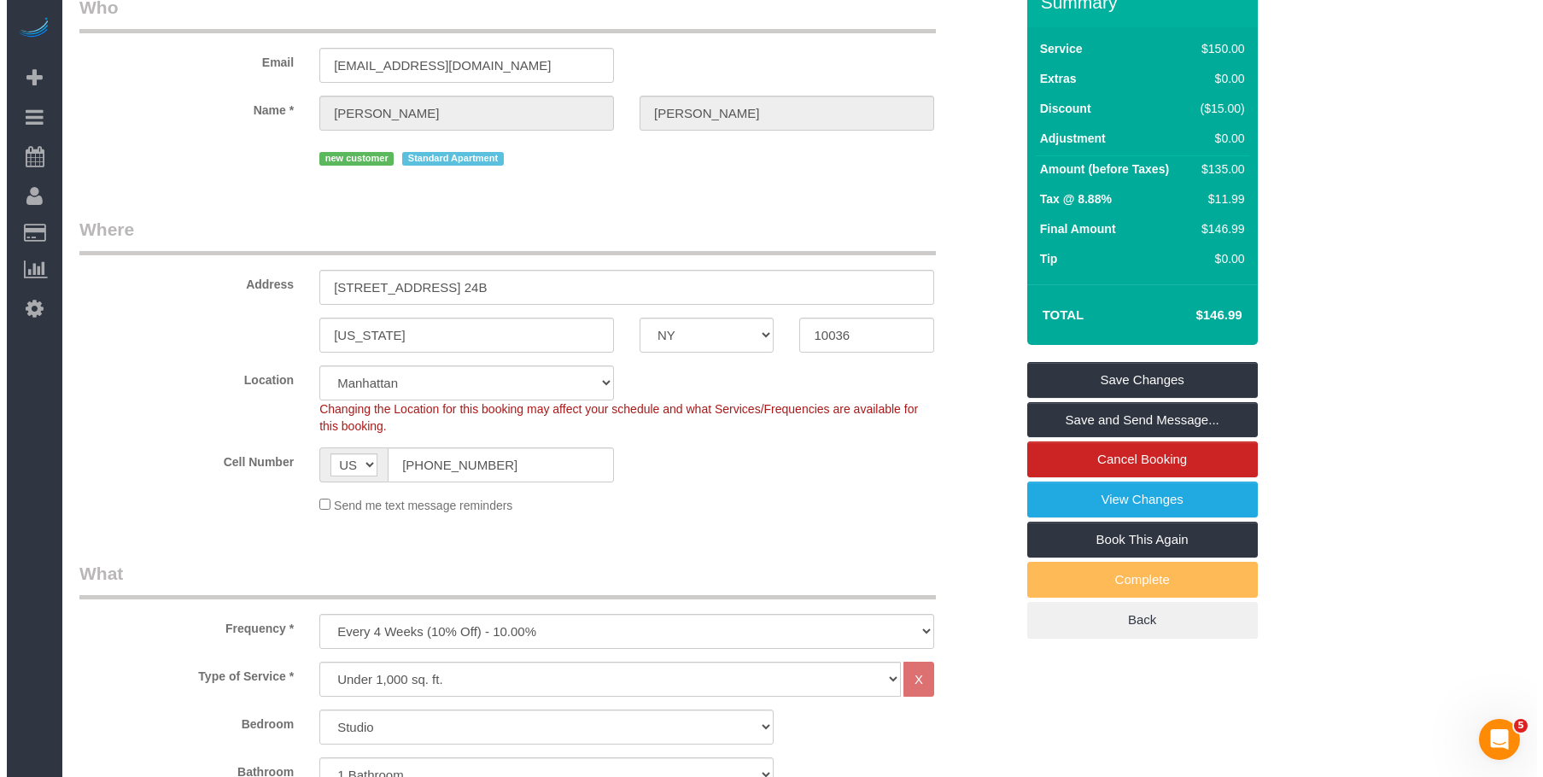
scroll to position [0, 0]
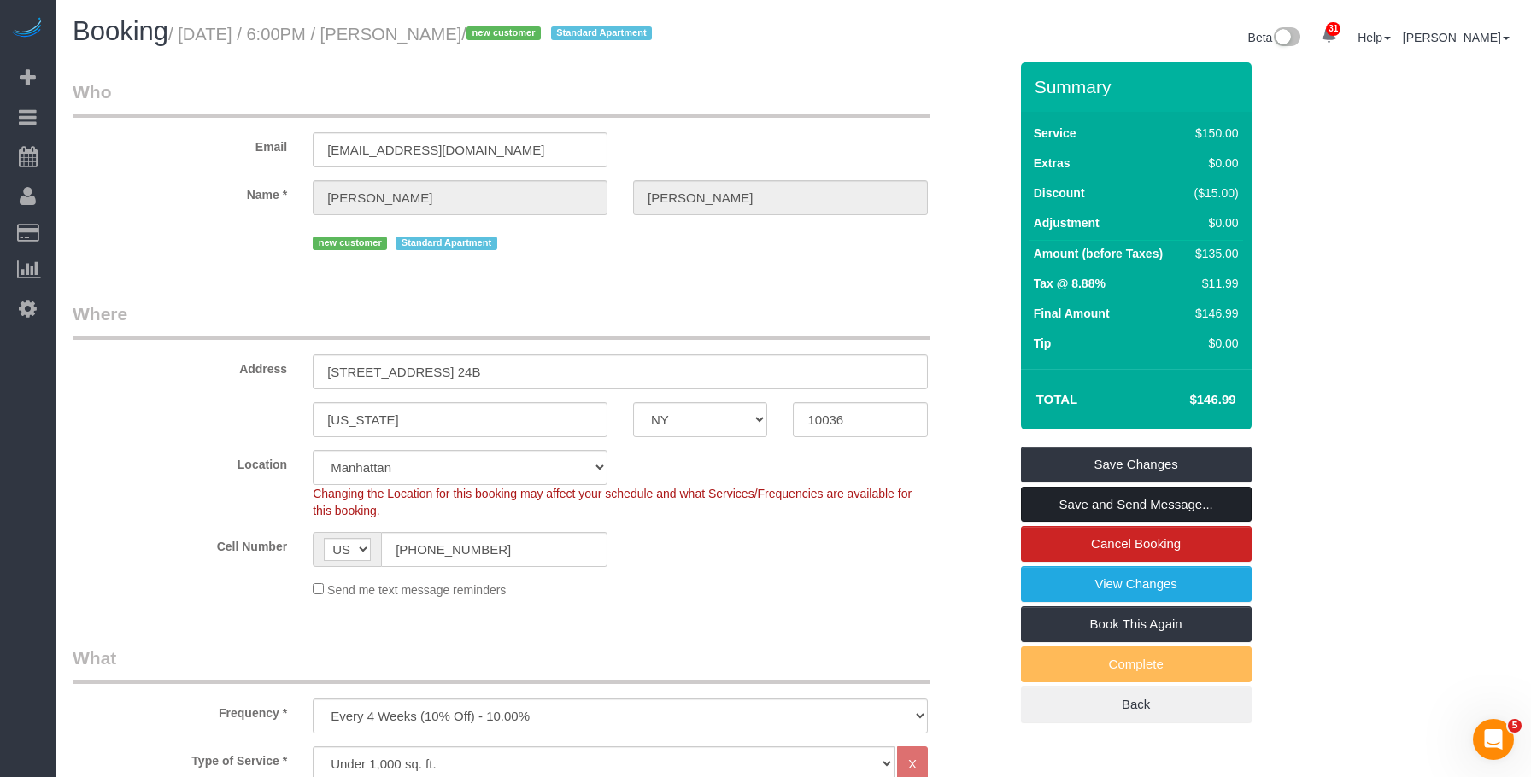
click at [1174, 508] on link "Save and Send Message..." at bounding box center [1136, 505] width 231 height 36
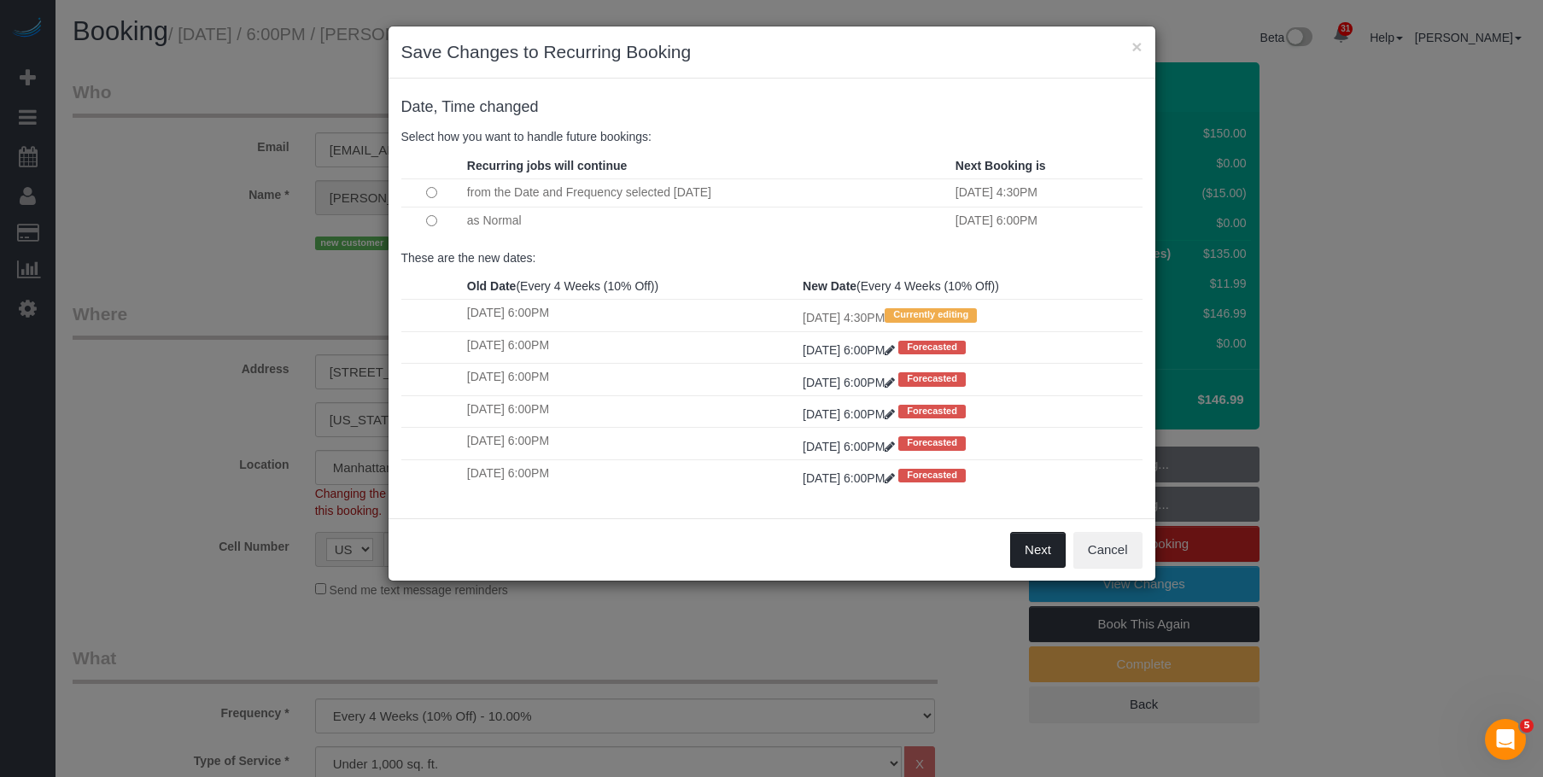
click at [1042, 540] on button "Next" at bounding box center [1038, 550] width 56 height 36
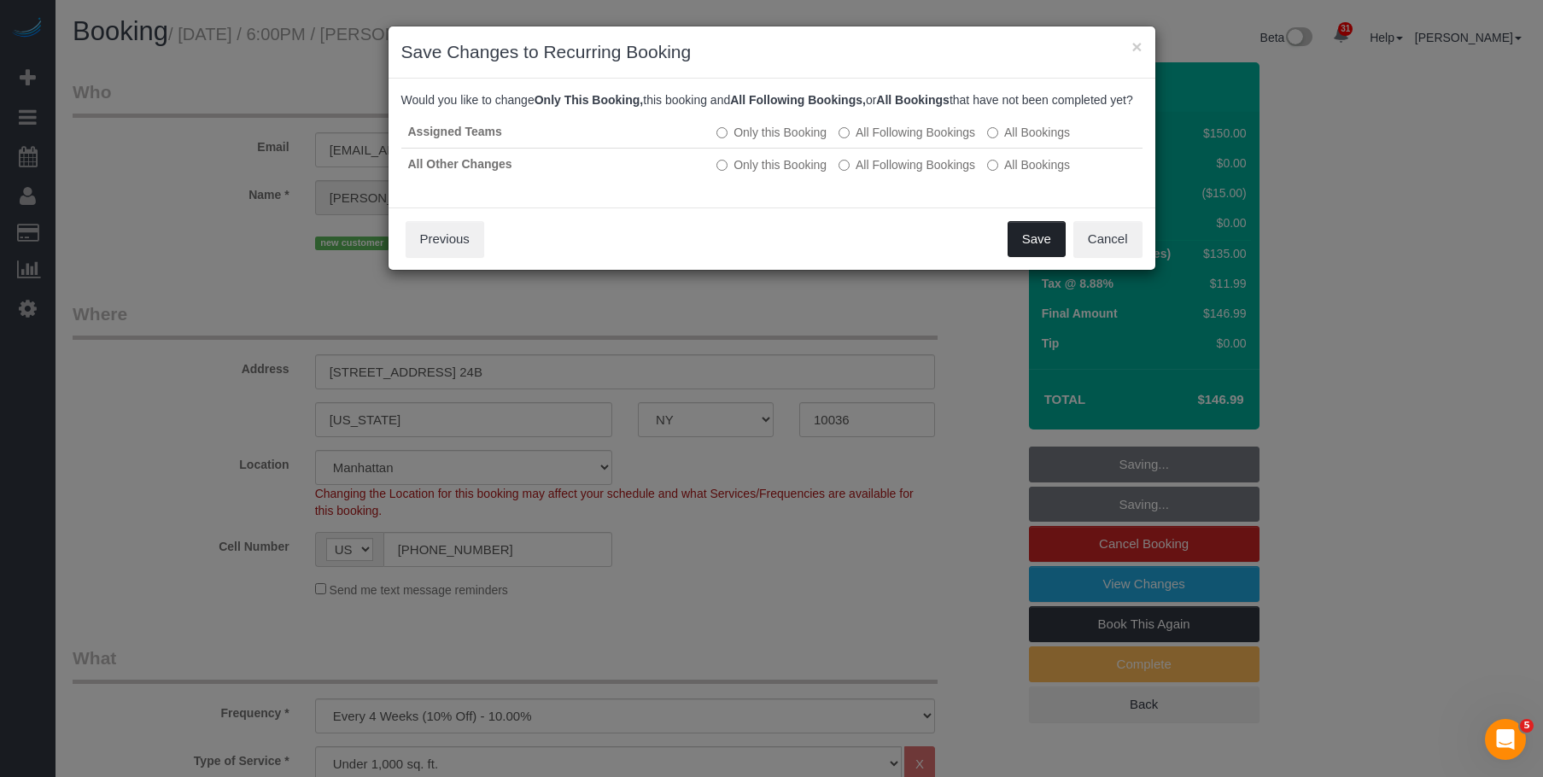
click at [1045, 257] on button "Save" at bounding box center [1037, 239] width 58 height 36
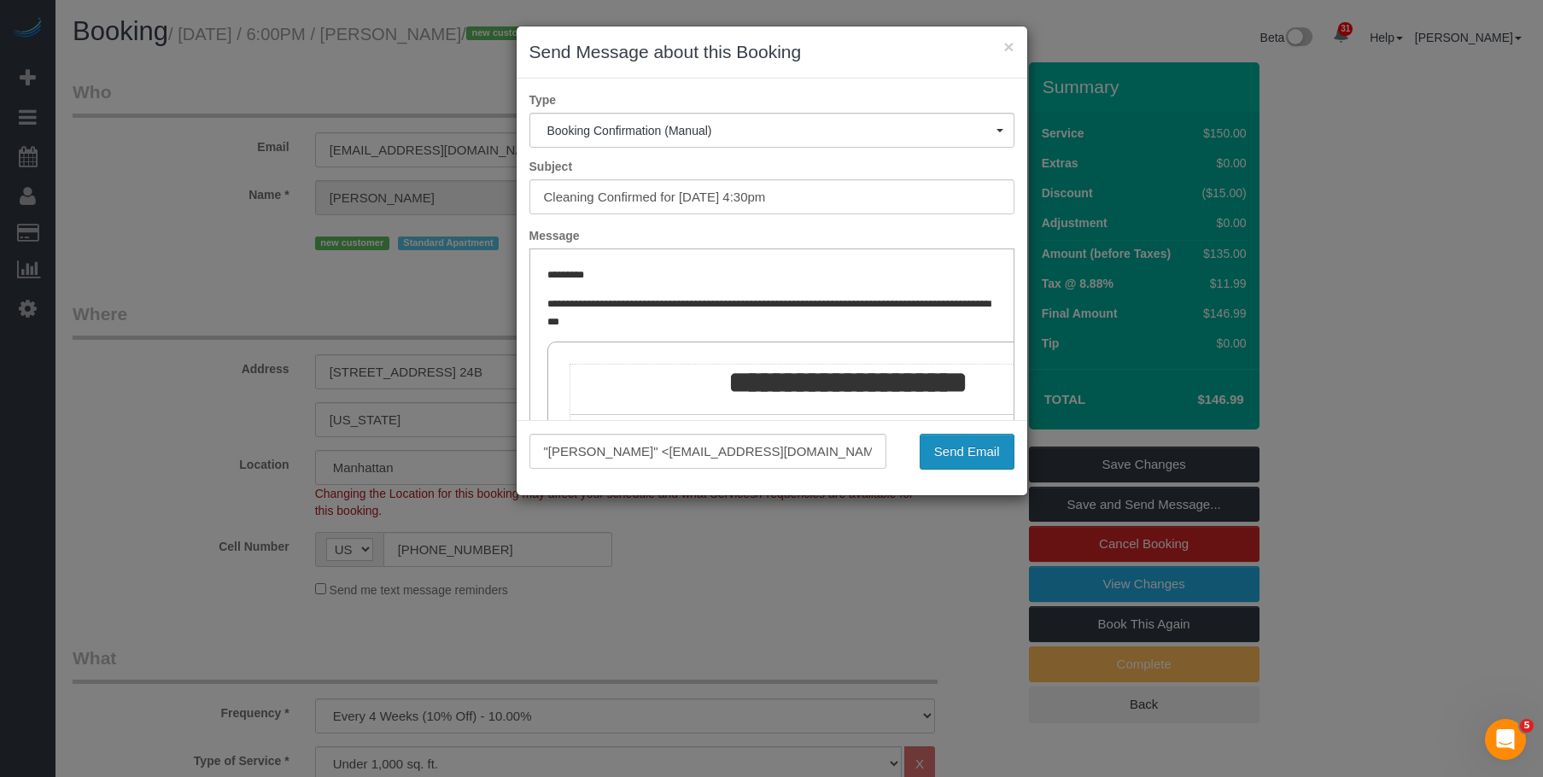
click at [974, 451] on button "Send Email" at bounding box center [967, 452] width 95 height 36
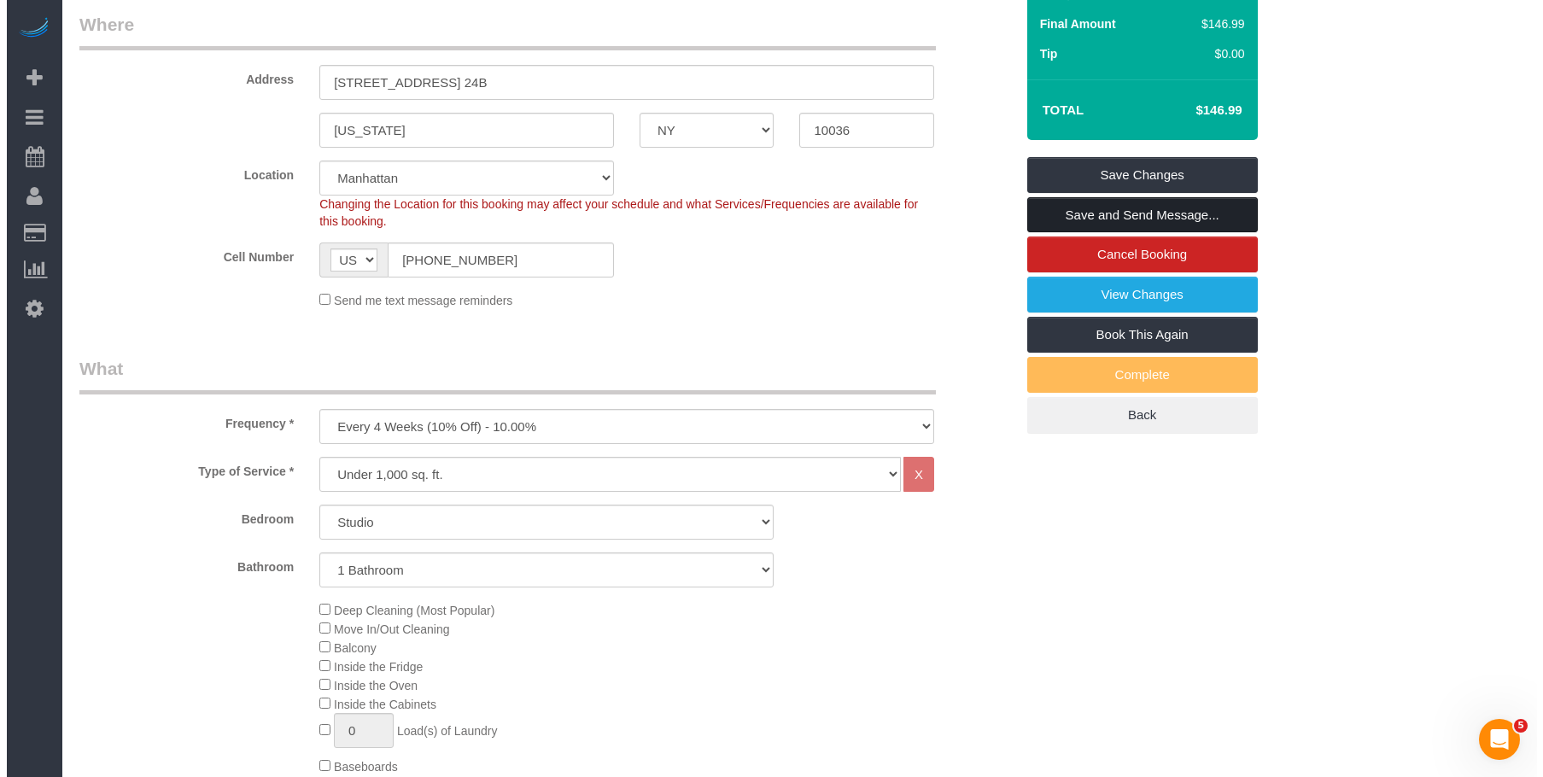
scroll to position [427, 0]
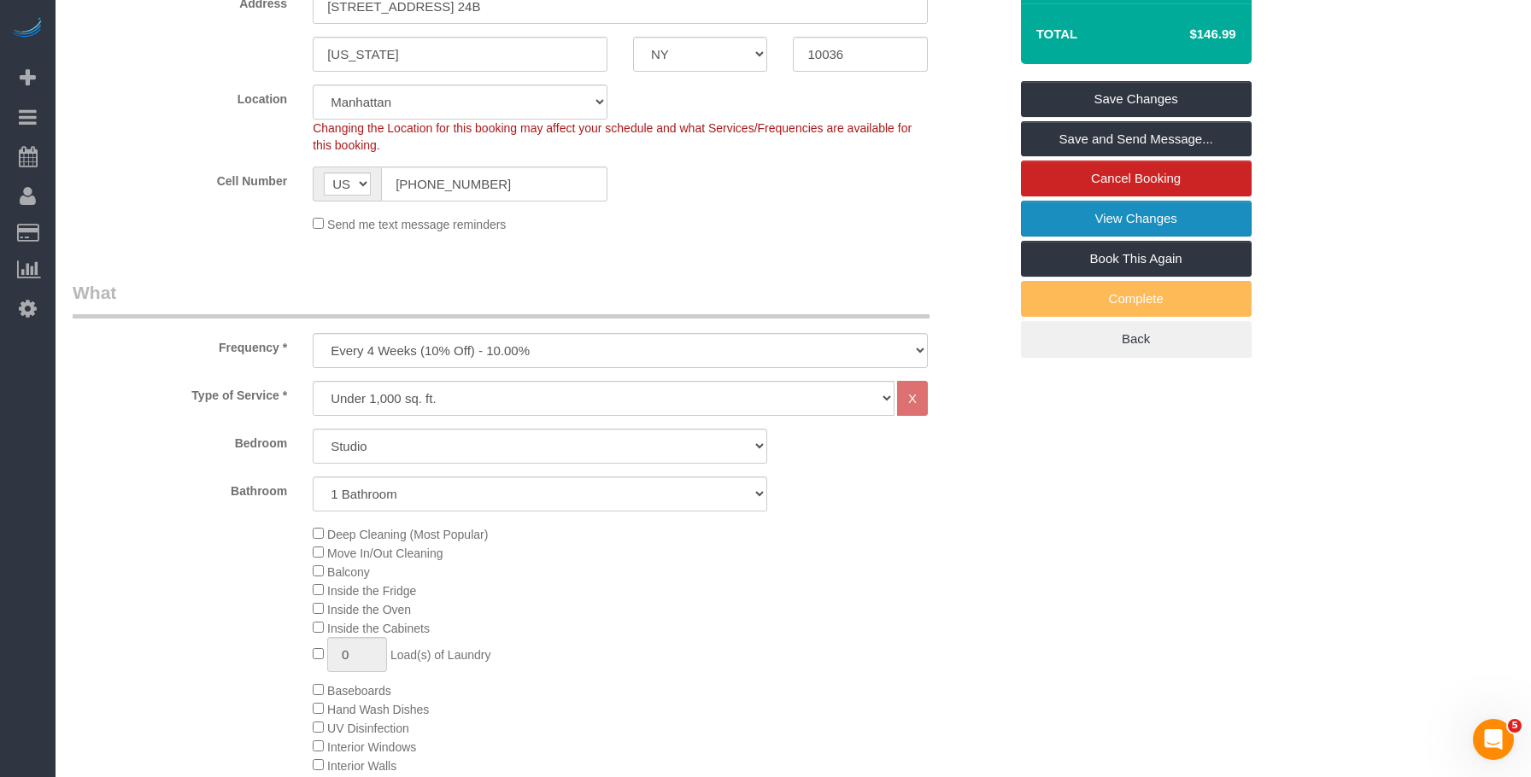
click at [1070, 214] on link "View Changes" at bounding box center [1136, 219] width 231 height 36
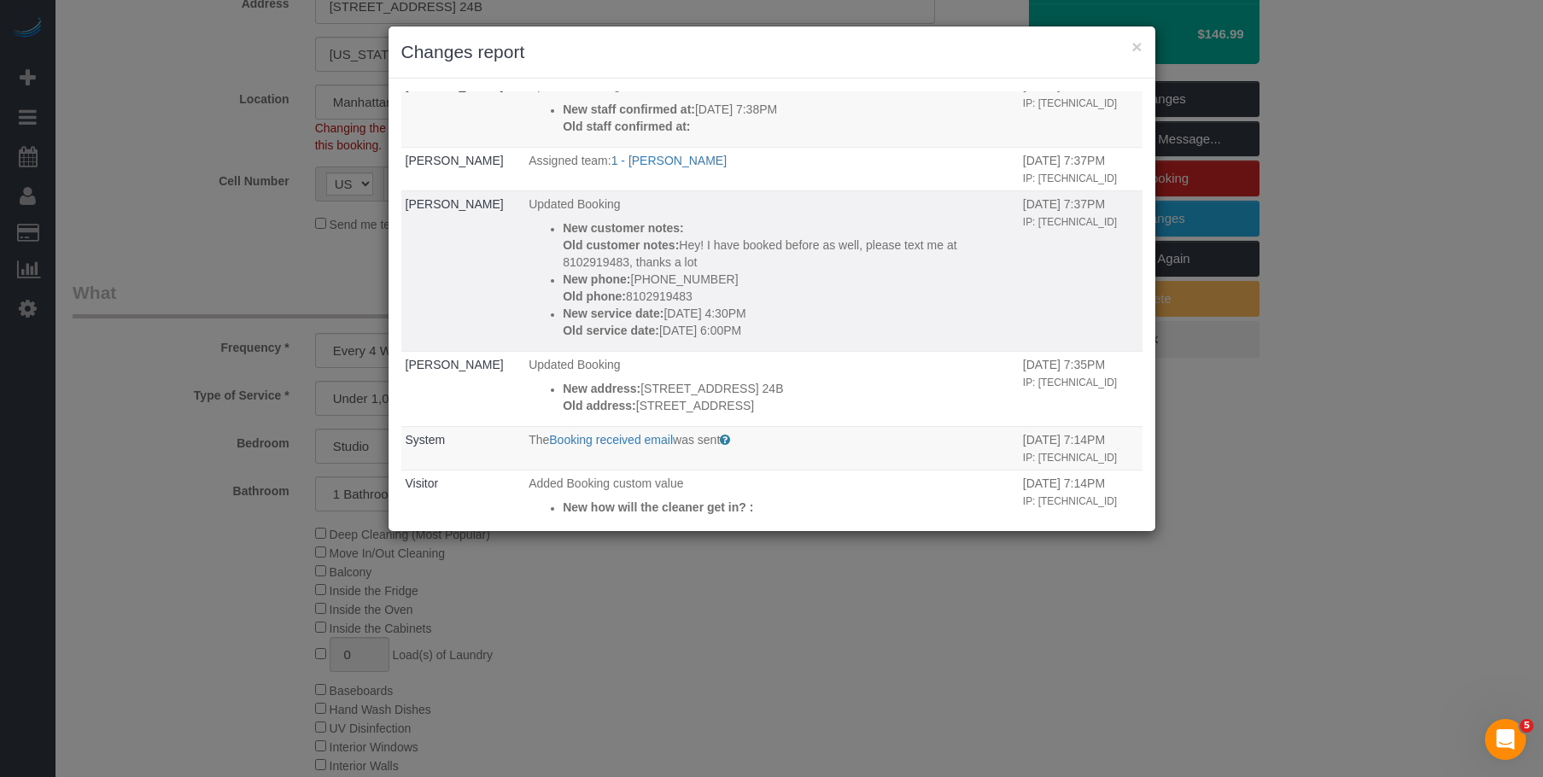
scroll to position [0, 0]
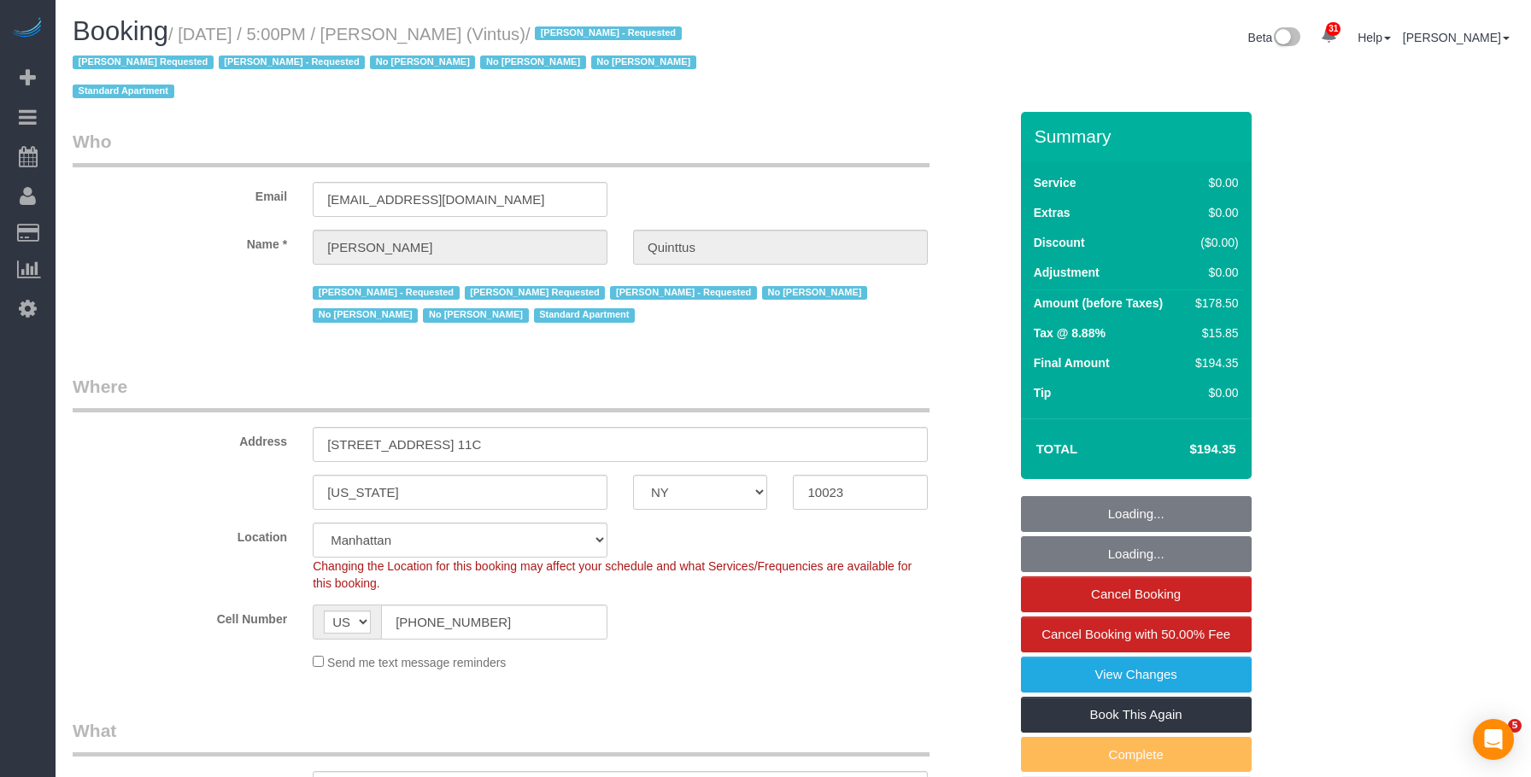
select select "NY"
select select "spot1"
select select "number:57"
select select "number:75"
select select "number:15"
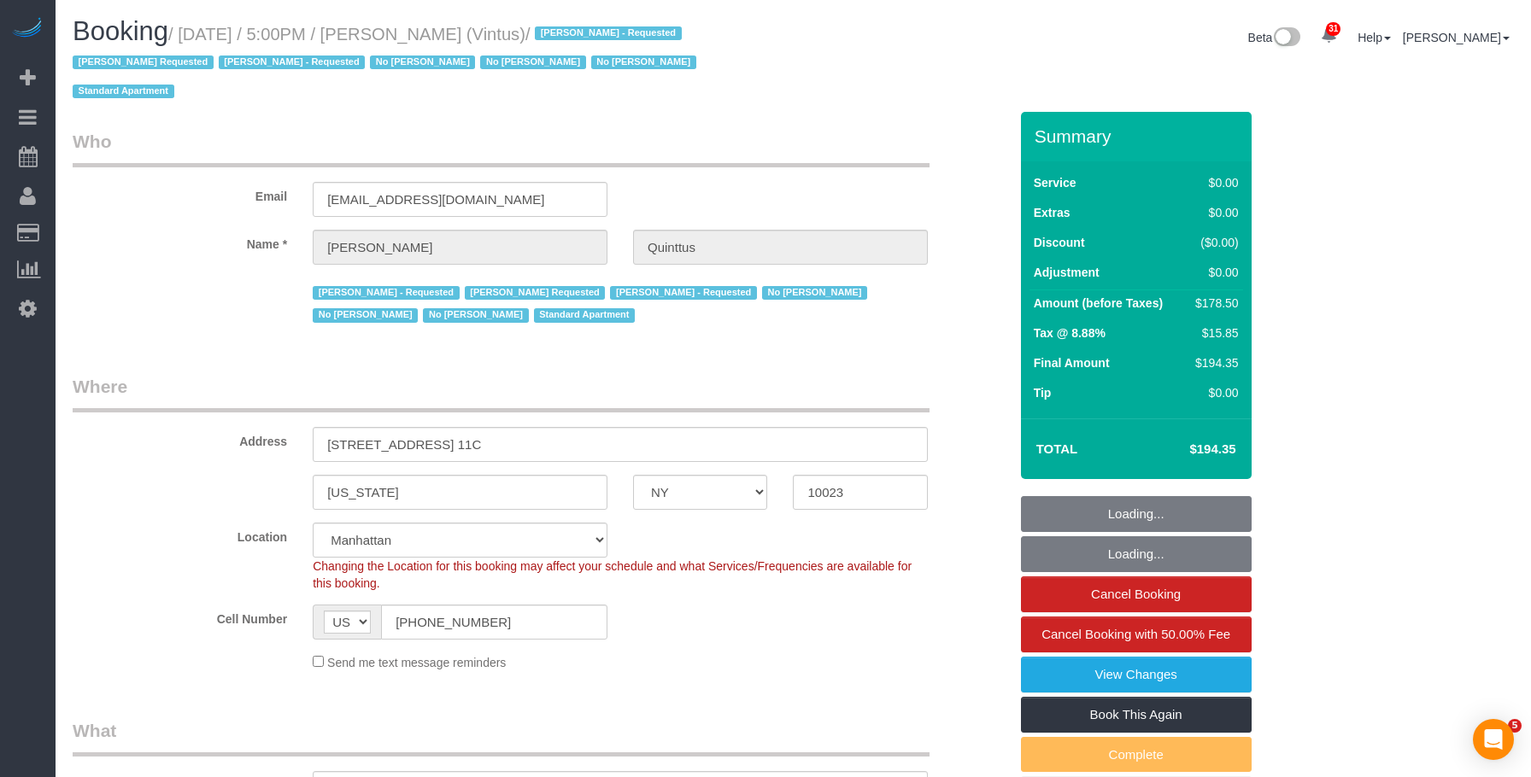
select select "number:6"
select select "number:21"
select select "2"
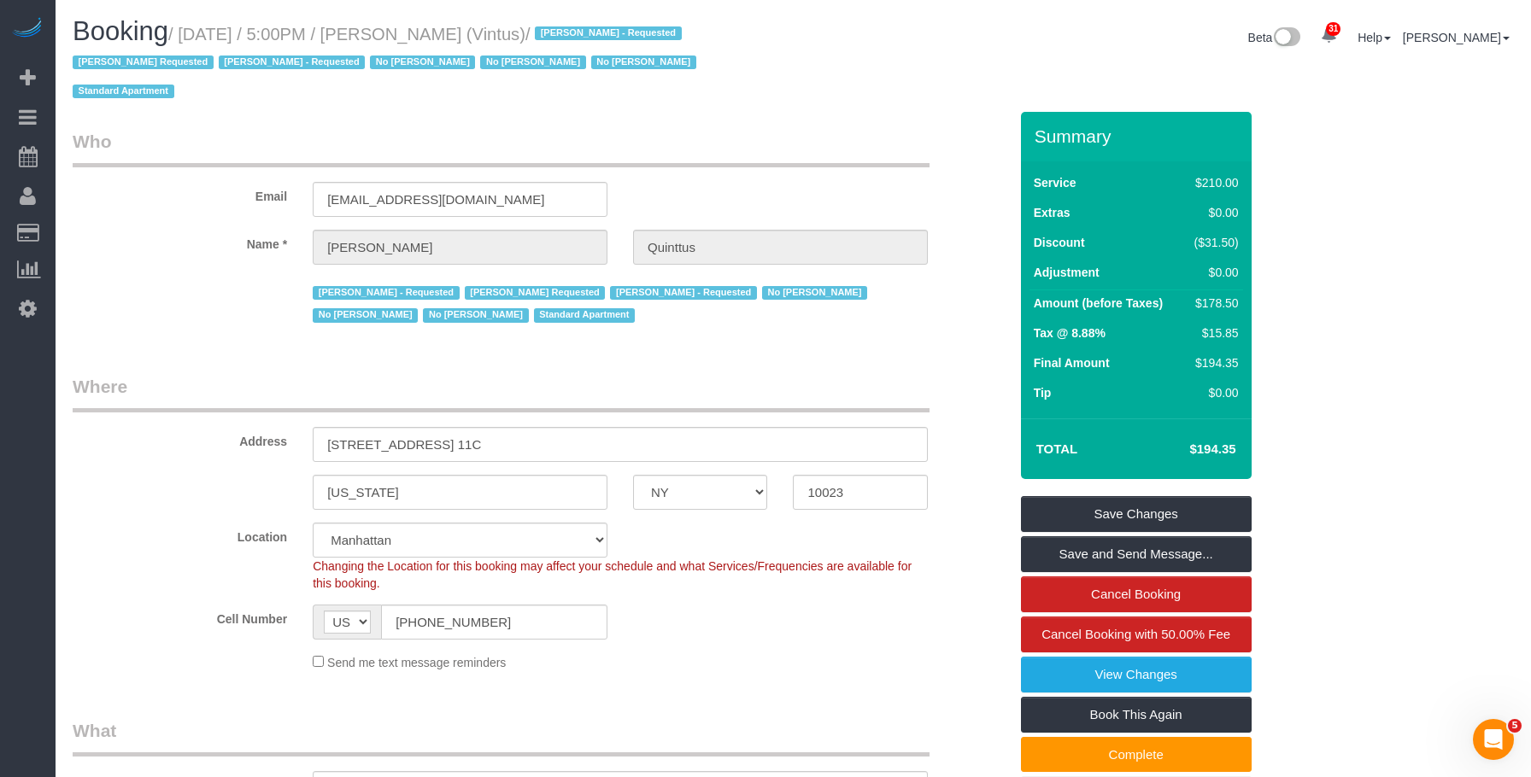
drag, startPoint x: 184, startPoint y: 36, endPoint x: 532, endPoint y: 32, distance: 347.6
click at [532, 32] on small "/ October 01, 2025 / 5:00PM / Michael Quinttus (Vintus) / Arianny Garcia - Requ…" at bounding box center [387, 63] width 629 height 77
copy small "October 01, 2025 / 5:00PM / Michael Quinttus"
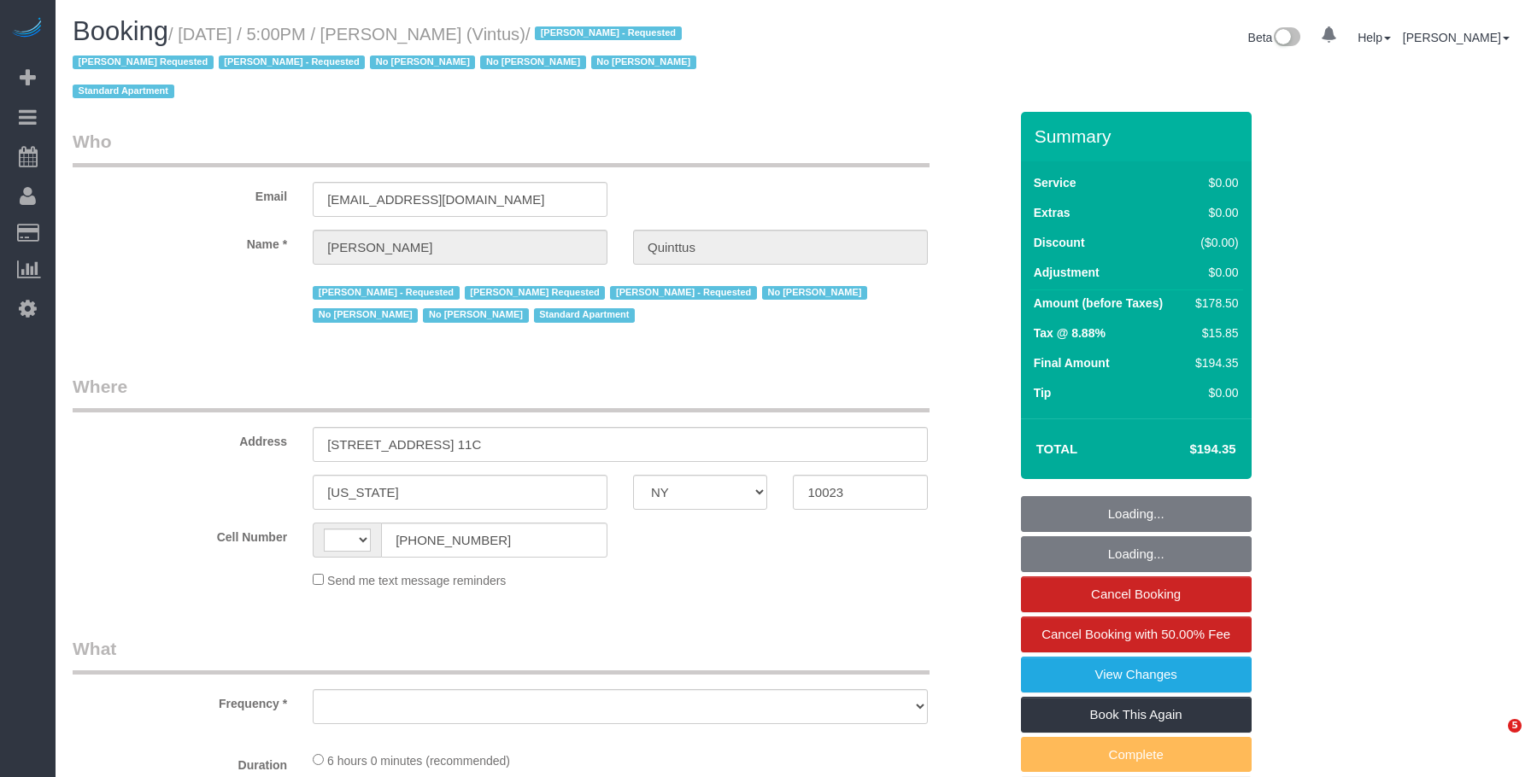
select select "NY"
select select "number:57"
select select "number:75"
select select "number:15"
select select "number:6"
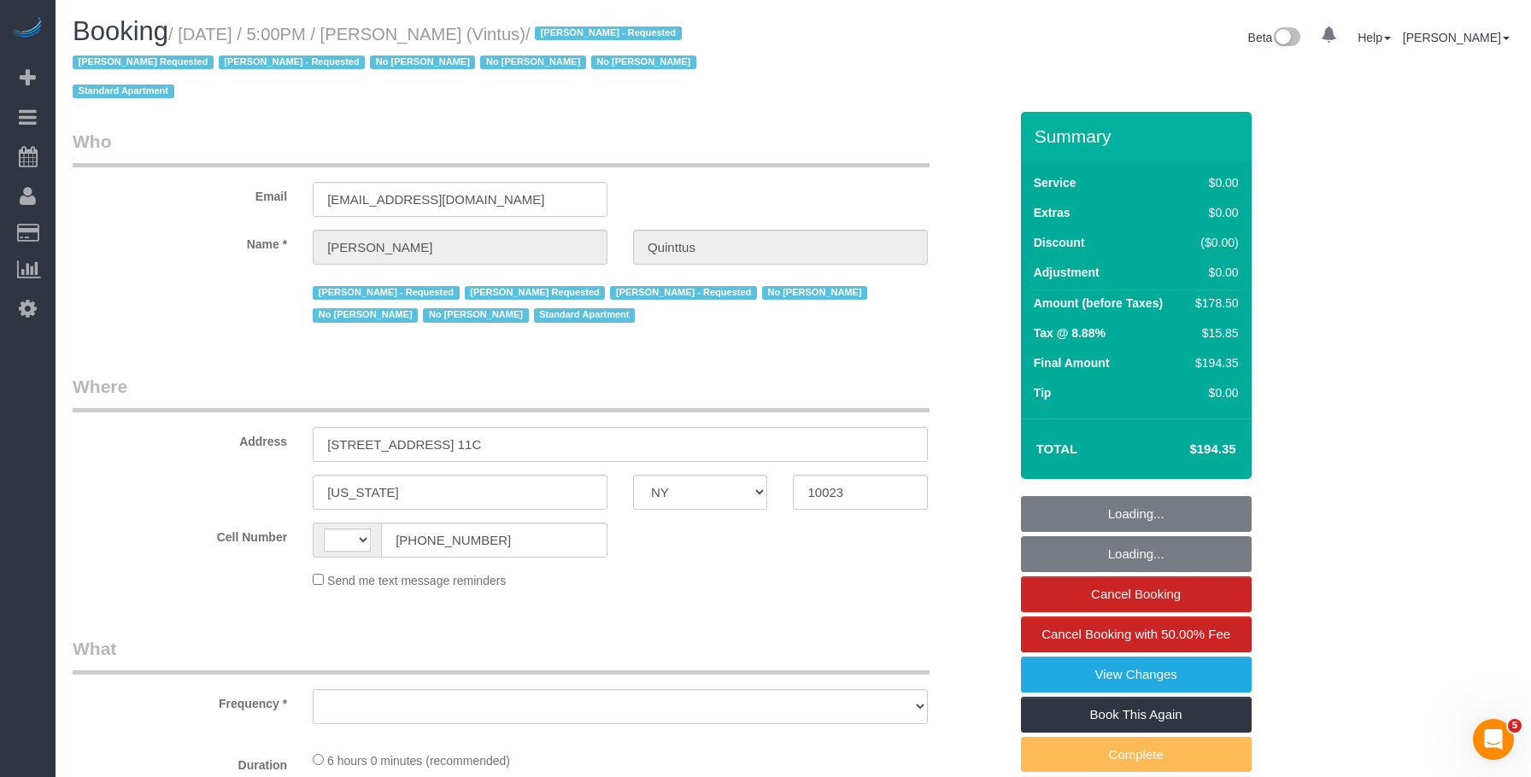
select select "number:21"
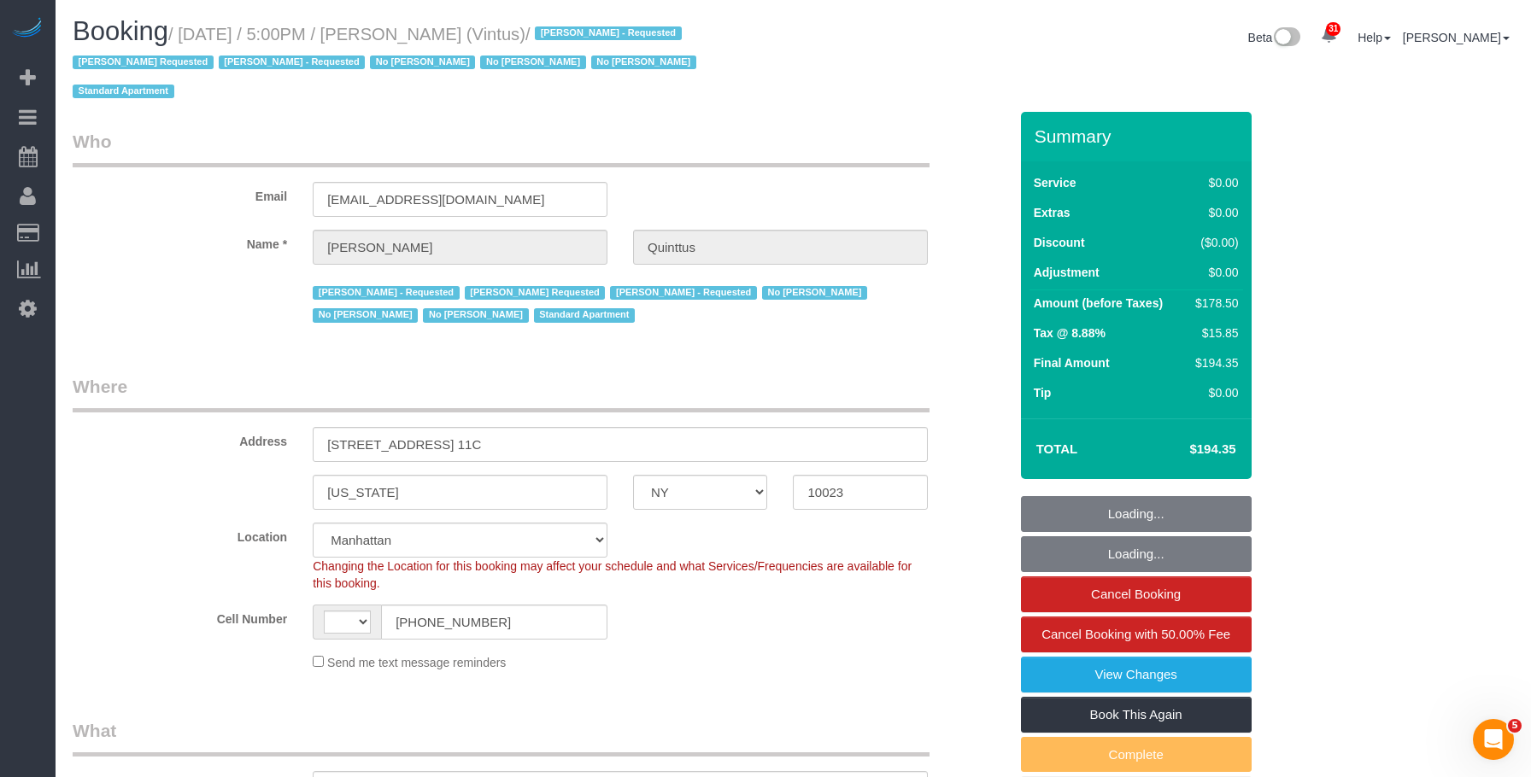
select select "string:[GEOGRAPHIC_DATA]"
select select "object:1499"
select select "string:stripe-pm_1Ja6tG4VGloSiKo7QF40GMO6"
select select "2"
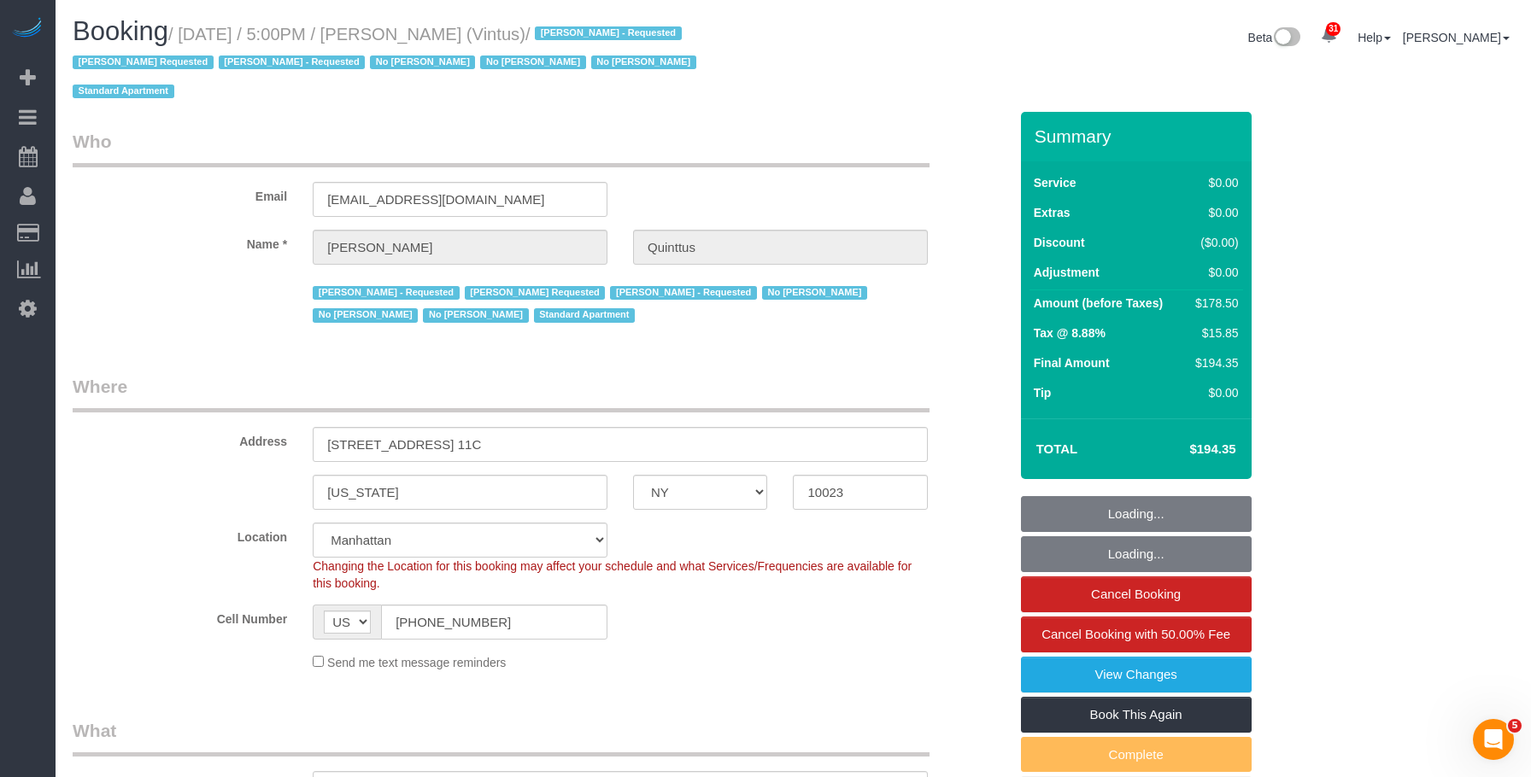
select select "spot1"
select select "2"
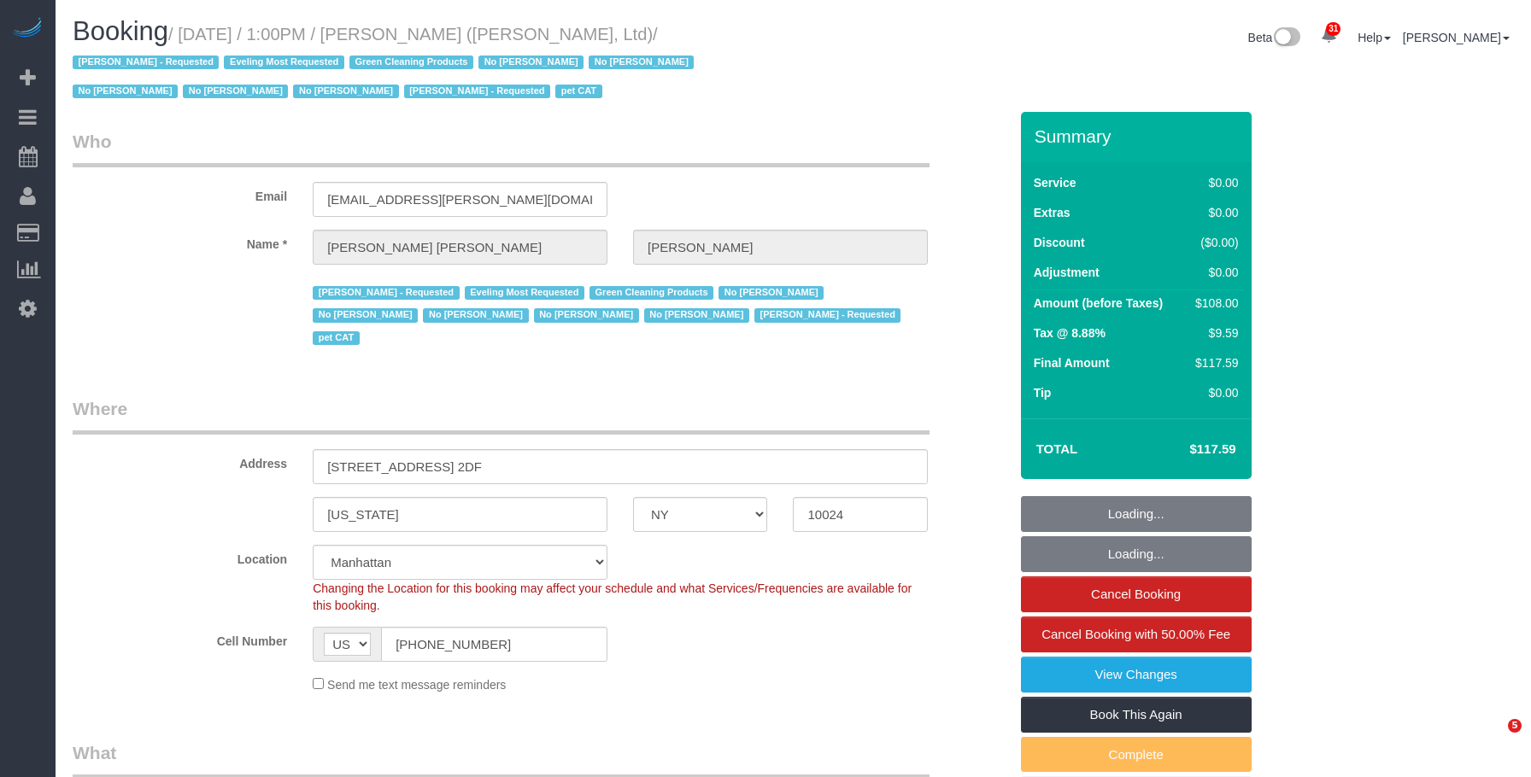
select select "NY"
select select "spot1"
select select "number:59"
select select "number:76"
select select "number:14"
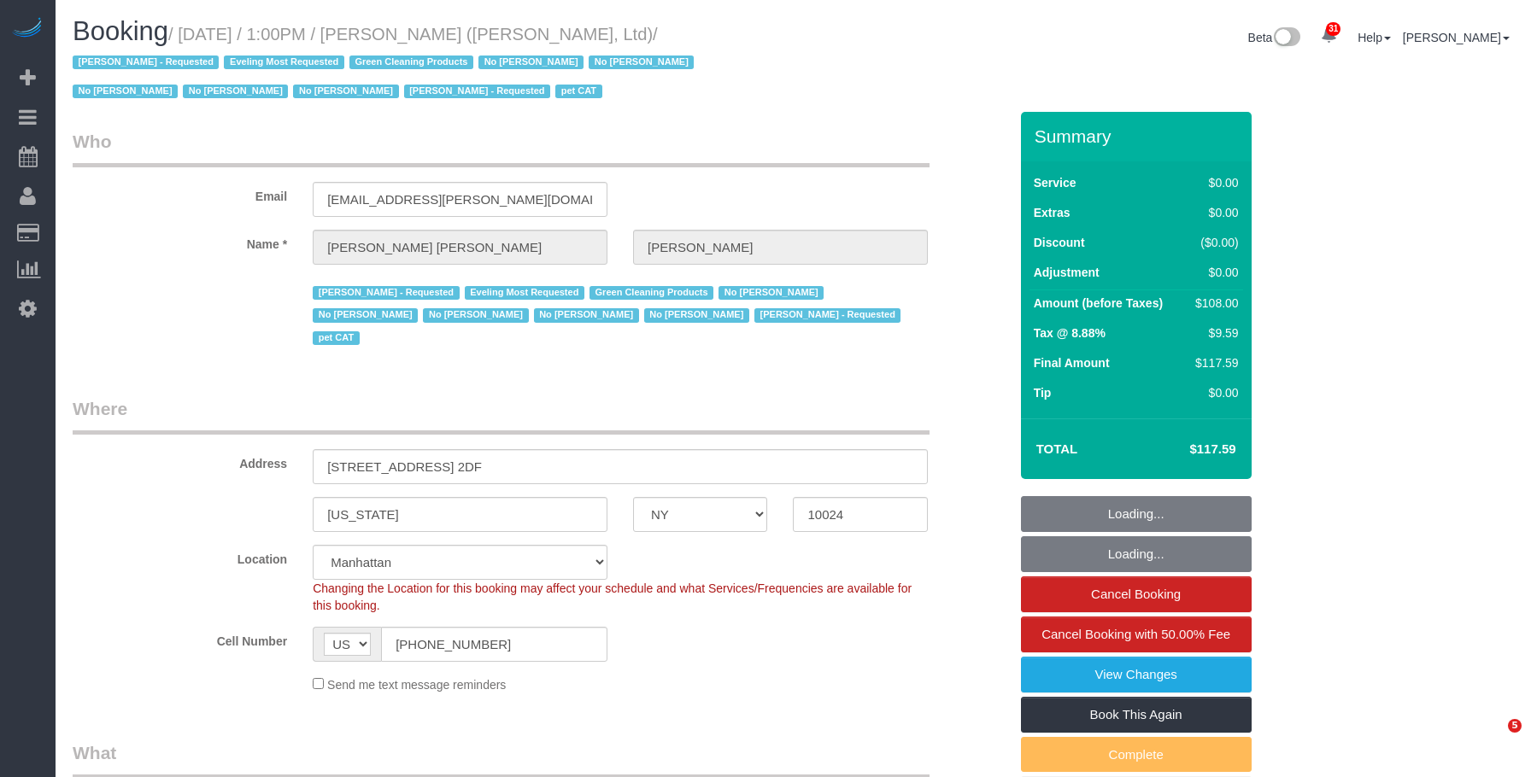
select select "number:7"
select select "number:21"
select select "22223"
select select "1"
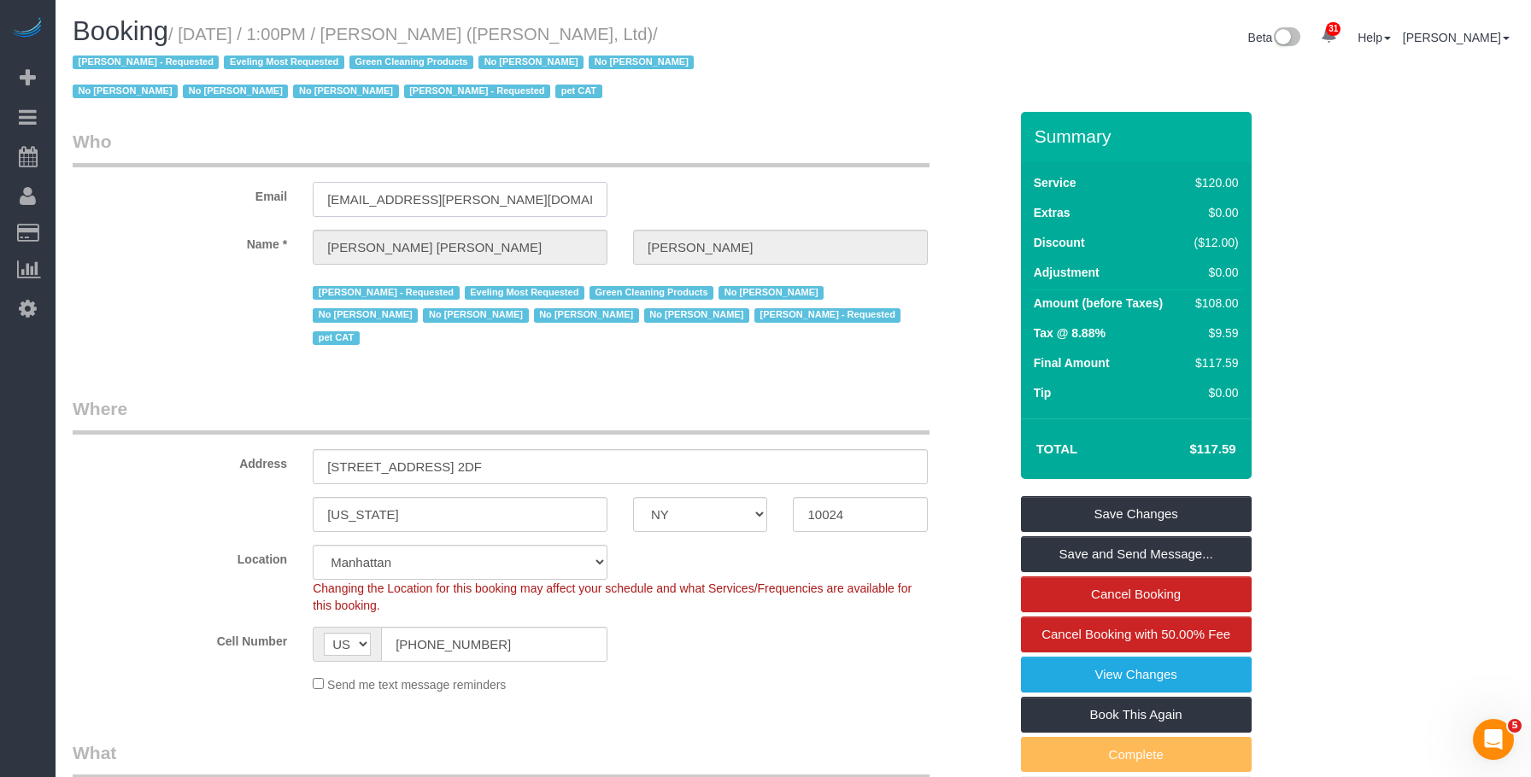
drag, startPoint x: 548, startPoint y: 198, endPoint x: 103, endPoint y: 180, distance: 445.3
click at [103, 180] on div "Email [EMAIL_ADDRESS][PERSON_NAME][DOMAIN_NAME]" at bounding box center [540, 173] width 961 height 88
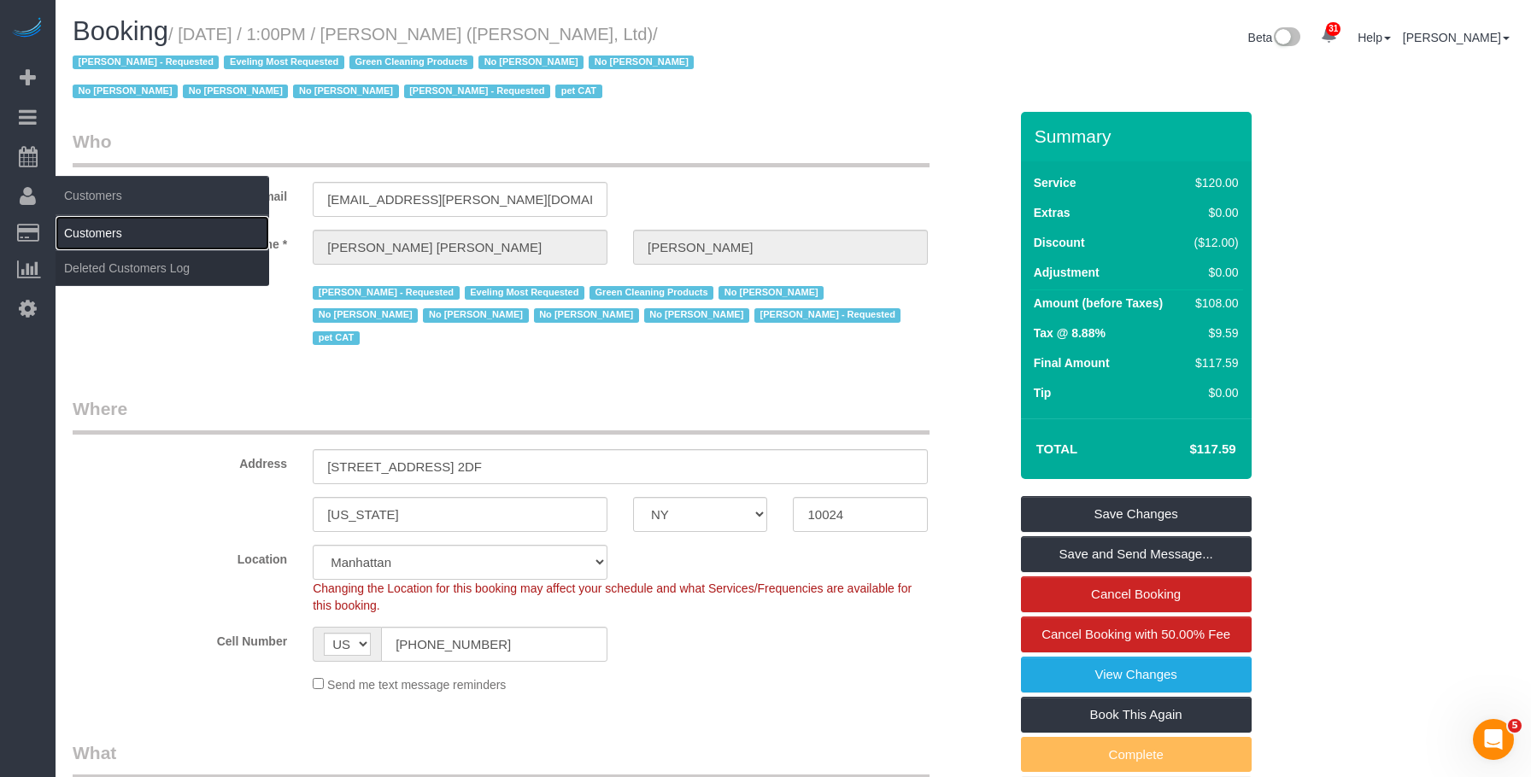
click at [110, 227] on link "Customers" at bounding box center [163, 233] width 214 height 34
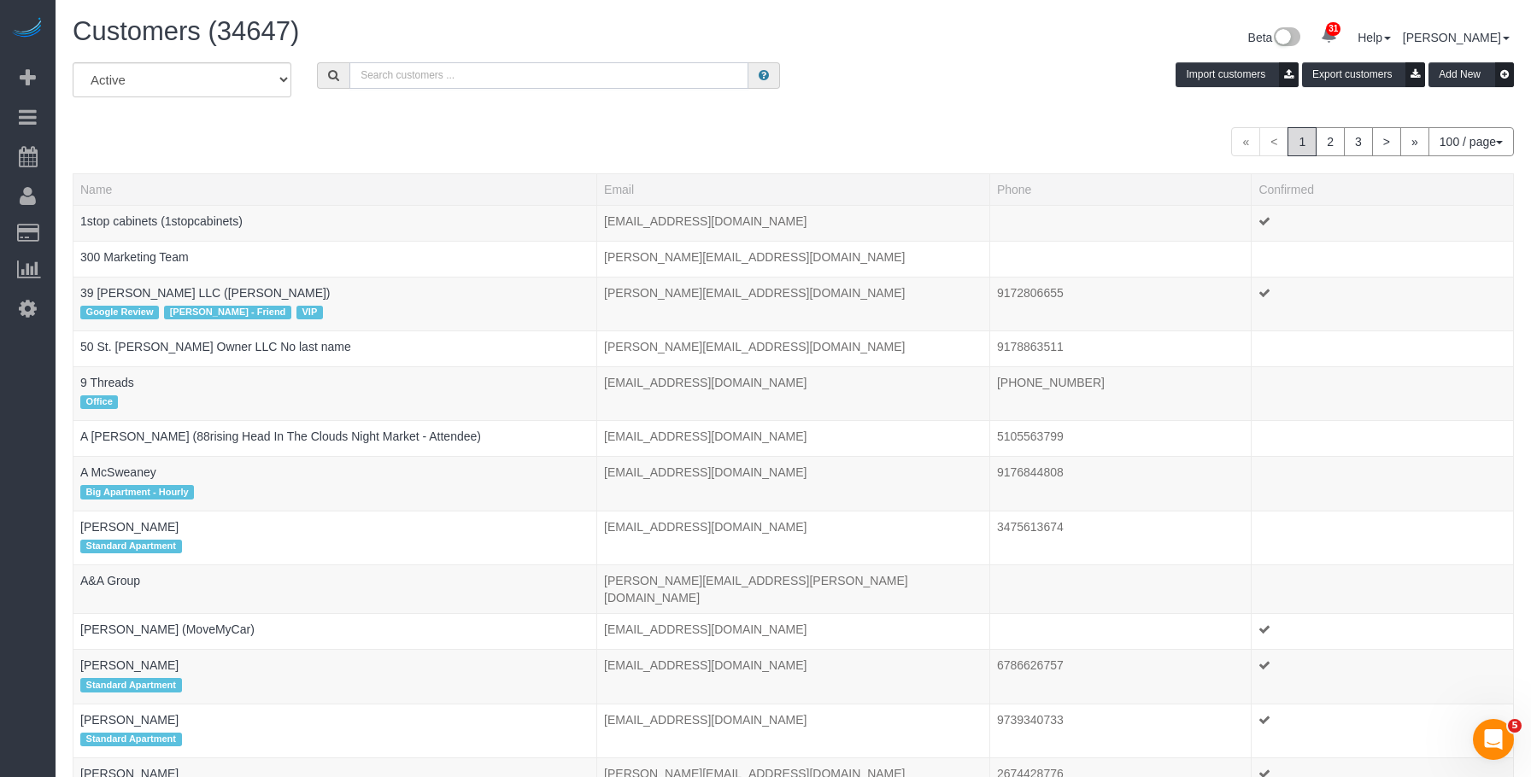
click at [429, 70] on input "text" at bounding box center [548, 75] width 399 height 26
paste input "[EMAIL_ADDRESS][PERSON_NAME][DOMAIN_NAME]"
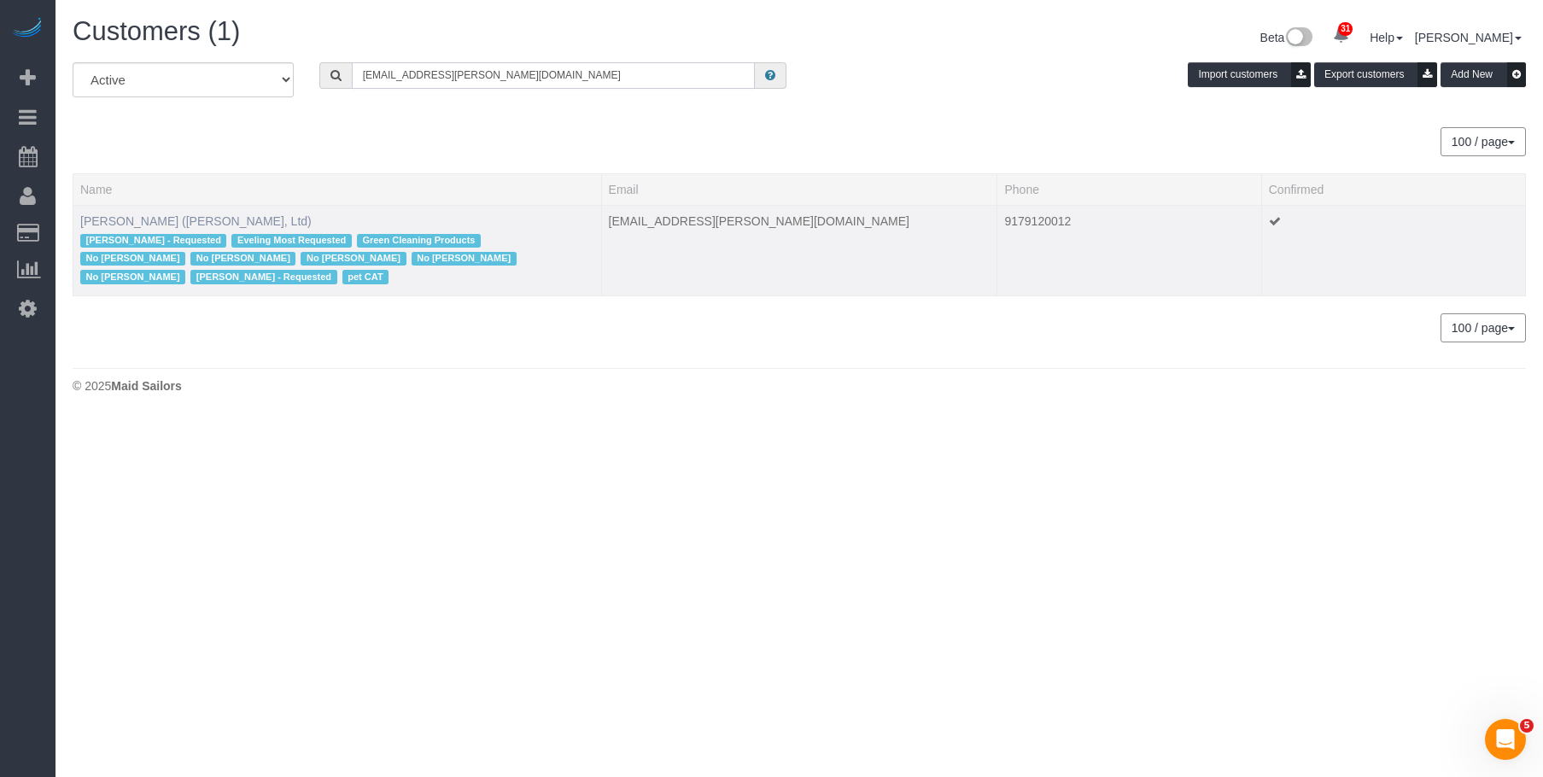
type input "[EMAIL_ADDRESS][PERSON_NAME][DOMAIN_NAME]"
click at [155, 218] on link "[PERSON_NAME] ([PERSON_NAME], Ltd)" at bounding box center [195, 221] width 231 height 14
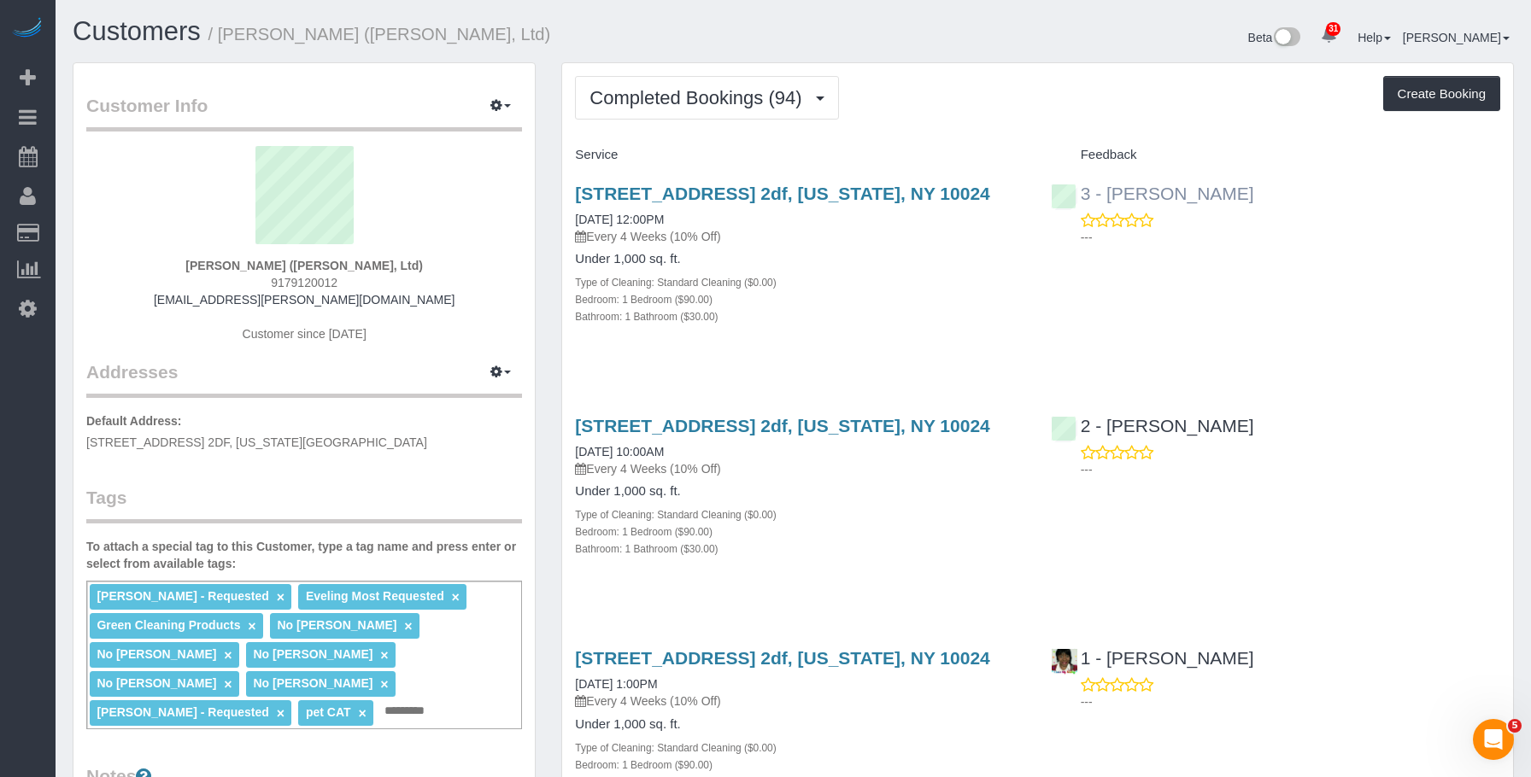
drag, startPoint x: 1299, startPoint y: 207, endPoint x: 1109, endPoint y: 193, distance: 190.1
click at [1109, 193] on div "3 - [PERSON_NAME] ---" at bounding box center [1275, 211] width 475 height 84
copy link "[PERSON_NAME]"
click at [437, 713] on div "[PERSON_NAME] - Requested × Eveling Most Requested × Green Cleaning Products × …" at bounding box center [304, 655] width 436 height 149
paste input "**********"
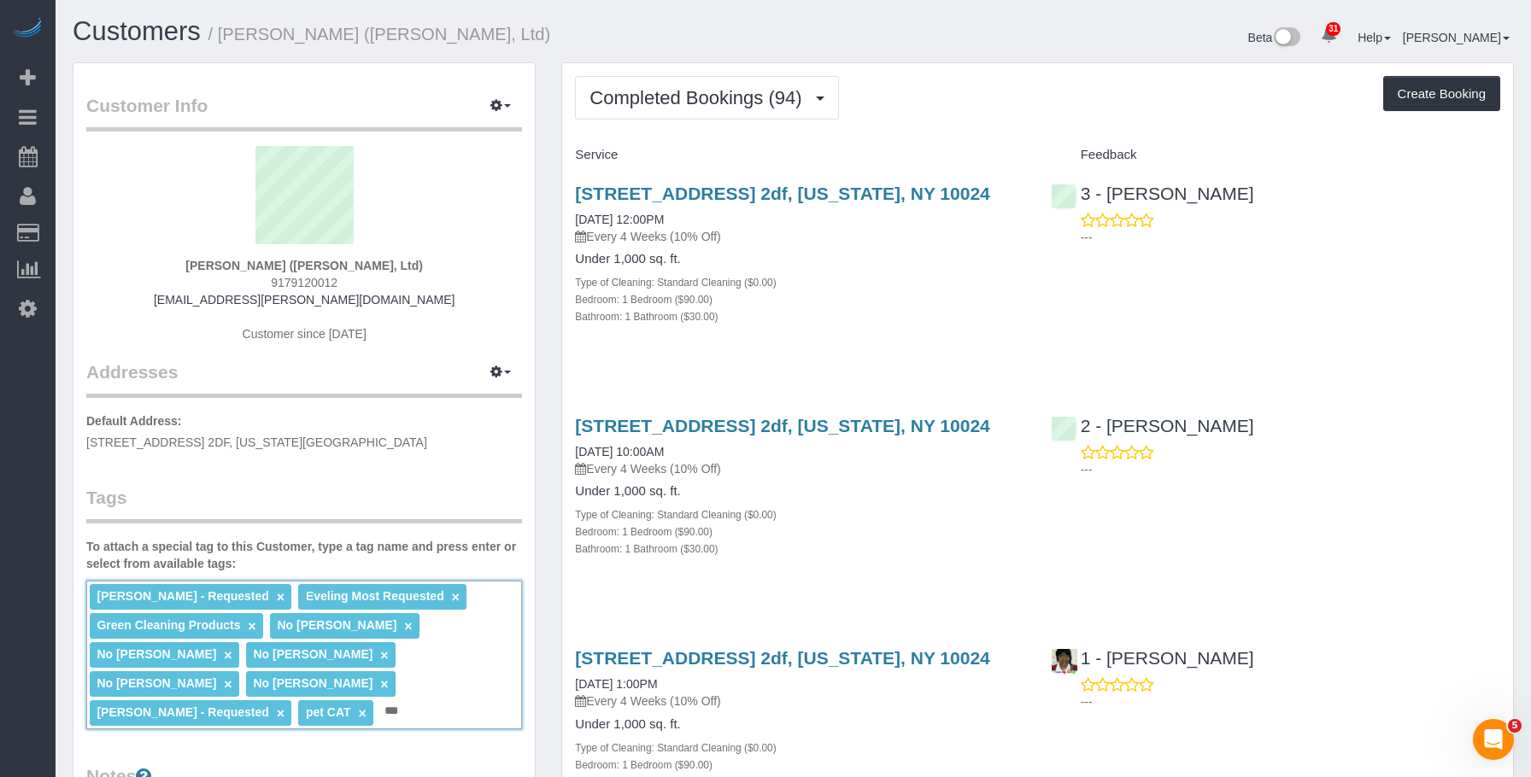
type input "**********"
